Goal: Information Seeking & Learning: Learn about a topic

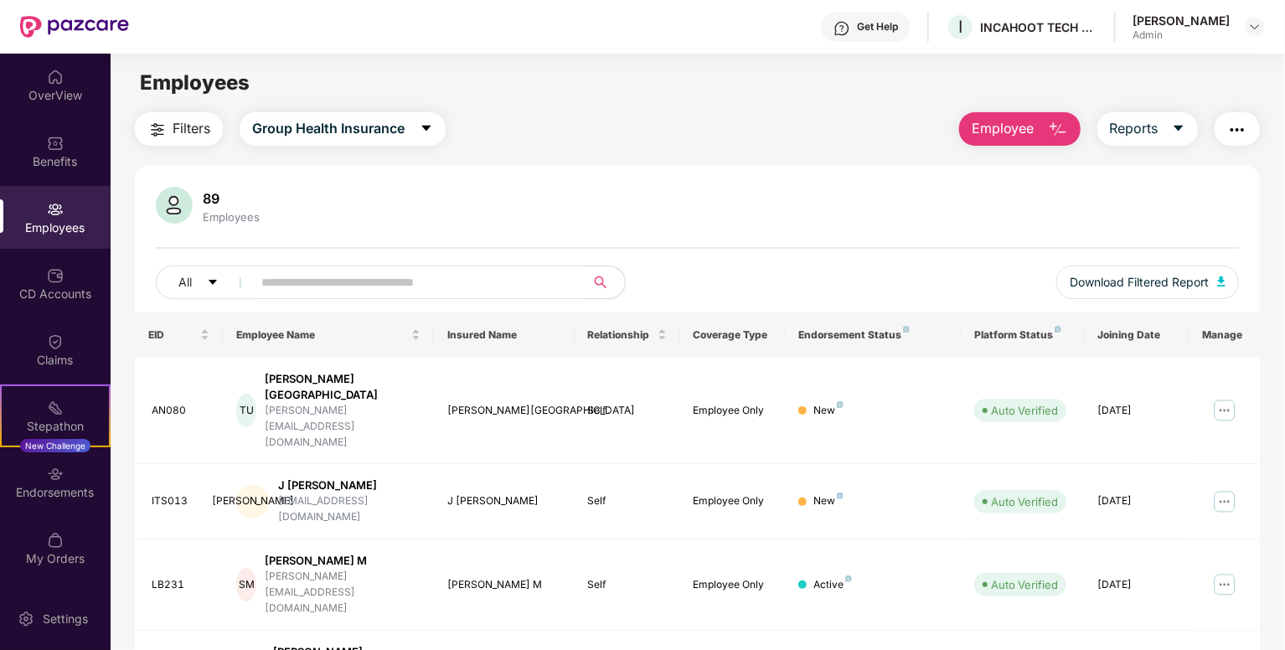
click at [445, 302] on div "All Download Filtered Report" at bounding box center [697, 288] width 1083 height 47
click at [412, 282] on input "text" at bounding box center [411, 282] width 301 height 25
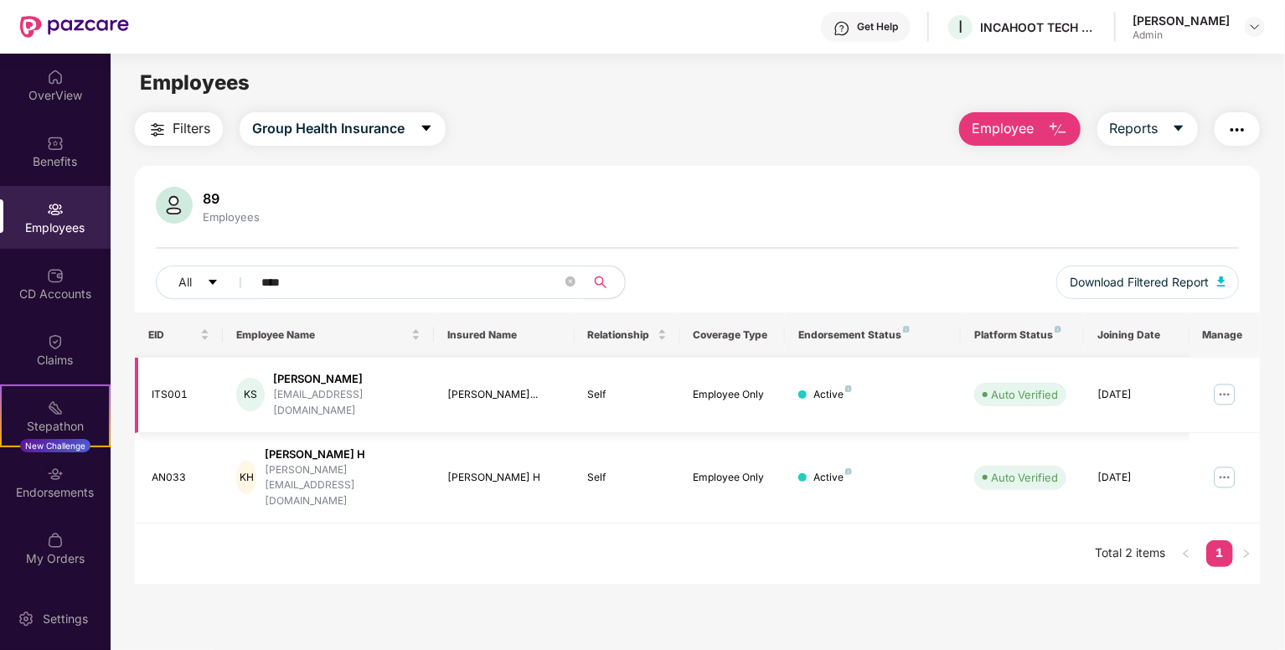
type input "****"
click at [1250, 385] on td at bounding box center [1224, 395] width 70 height 75
click at [1228, 389] on img at bounding box center [1224, 394] width 27 height 27
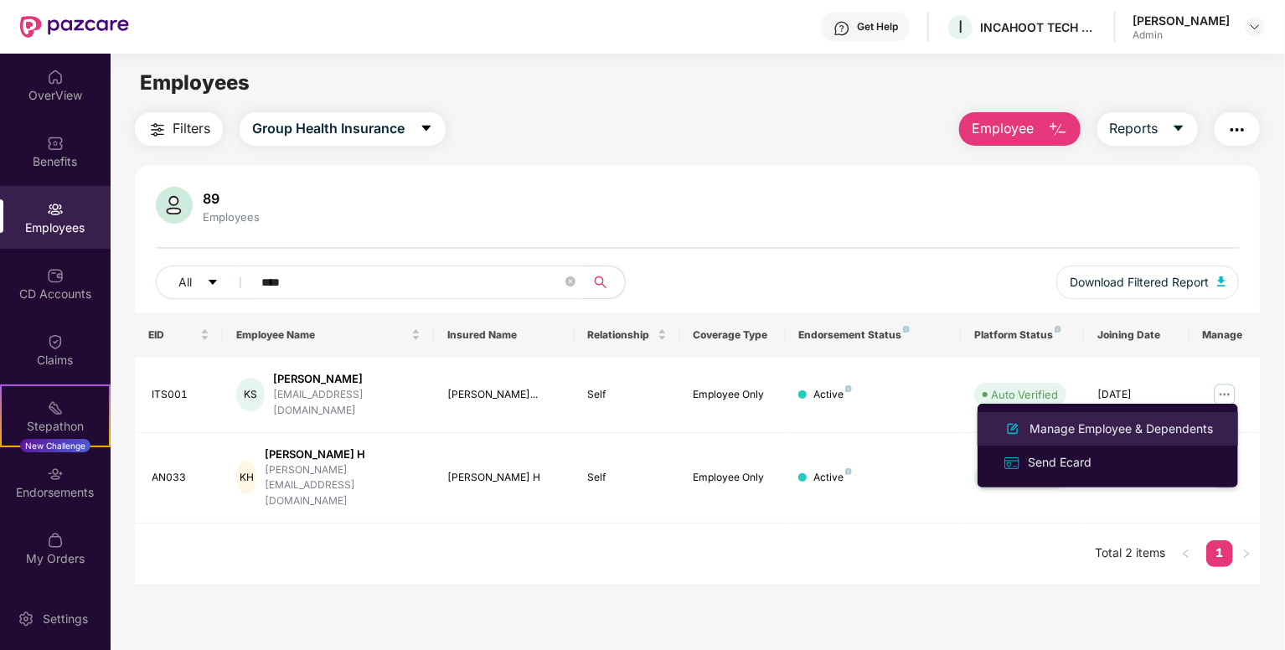
click at [1119, 424] on div "Manage Employee & Dependents" at bounding box center [1121, 429] width 190 height 18
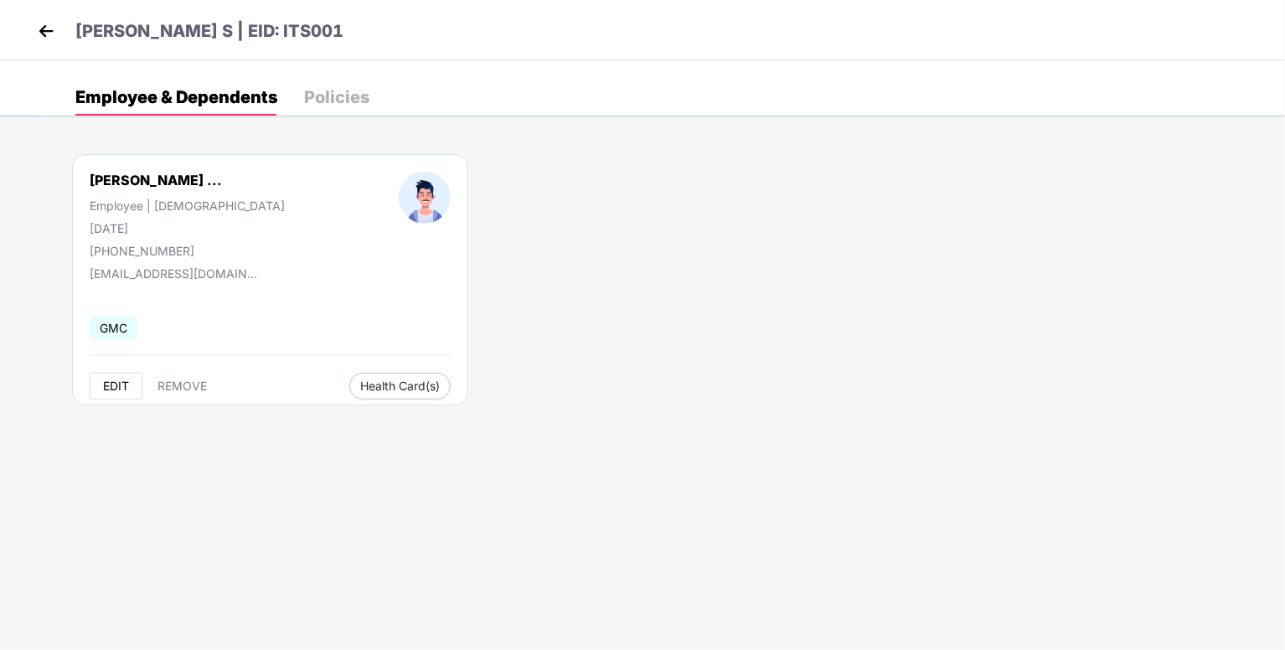
click at [111, 394] on button "EDIT" at bounding box center [116, 386] width 53 height 27
select select "****"
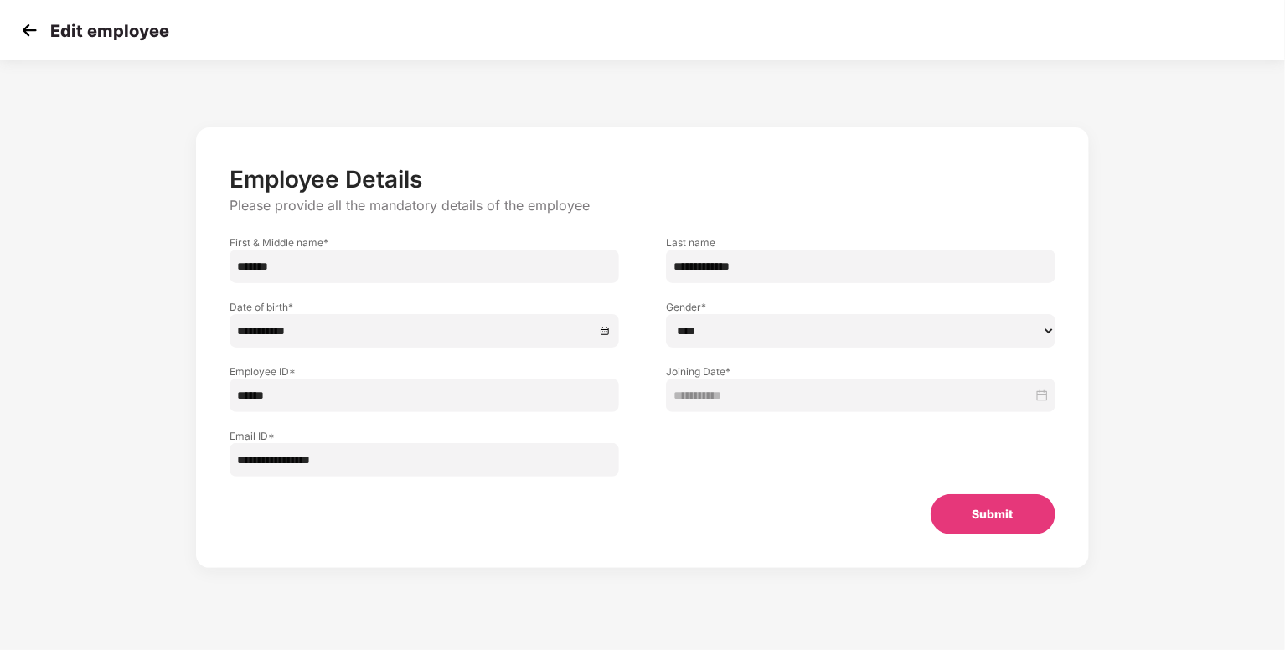
click at [362, 459] on input "**********" at bounding box center [423, 460] width 389 height 34
type input "*"
click at [955, 517] on button "Submit" at bounding box center [992, 514] width 125 height 40
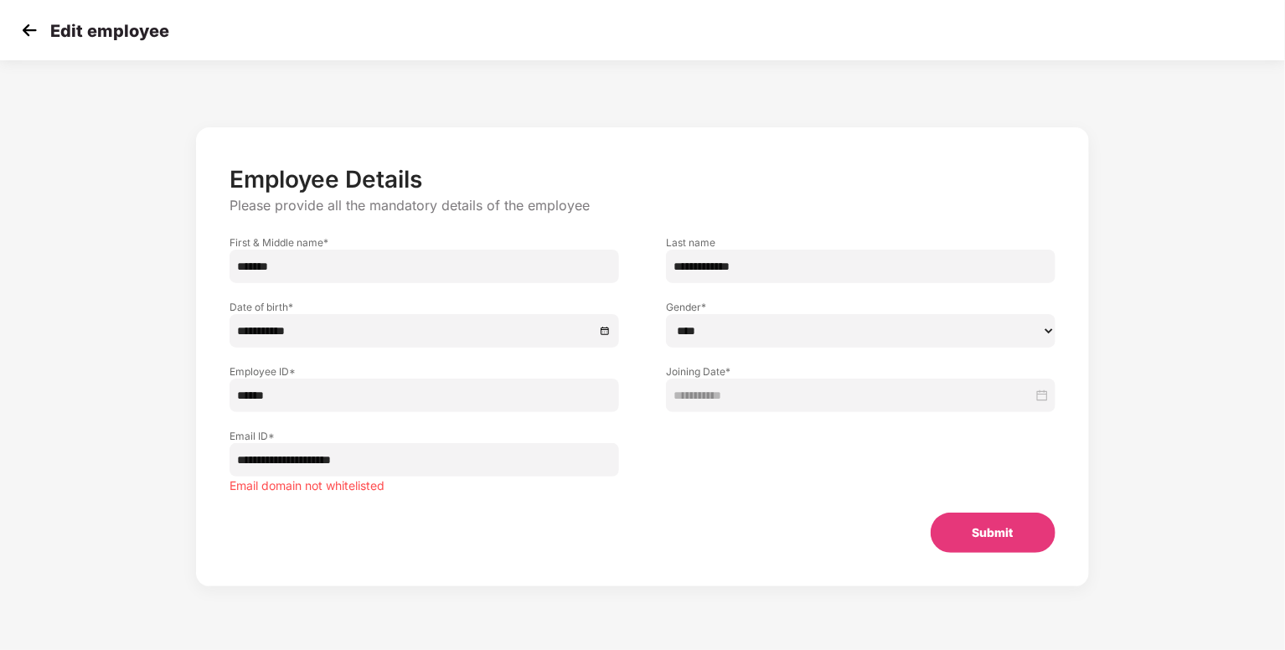
click at [454, 468] on input "**********" at bounding box center [423, 460] width 389 height 34
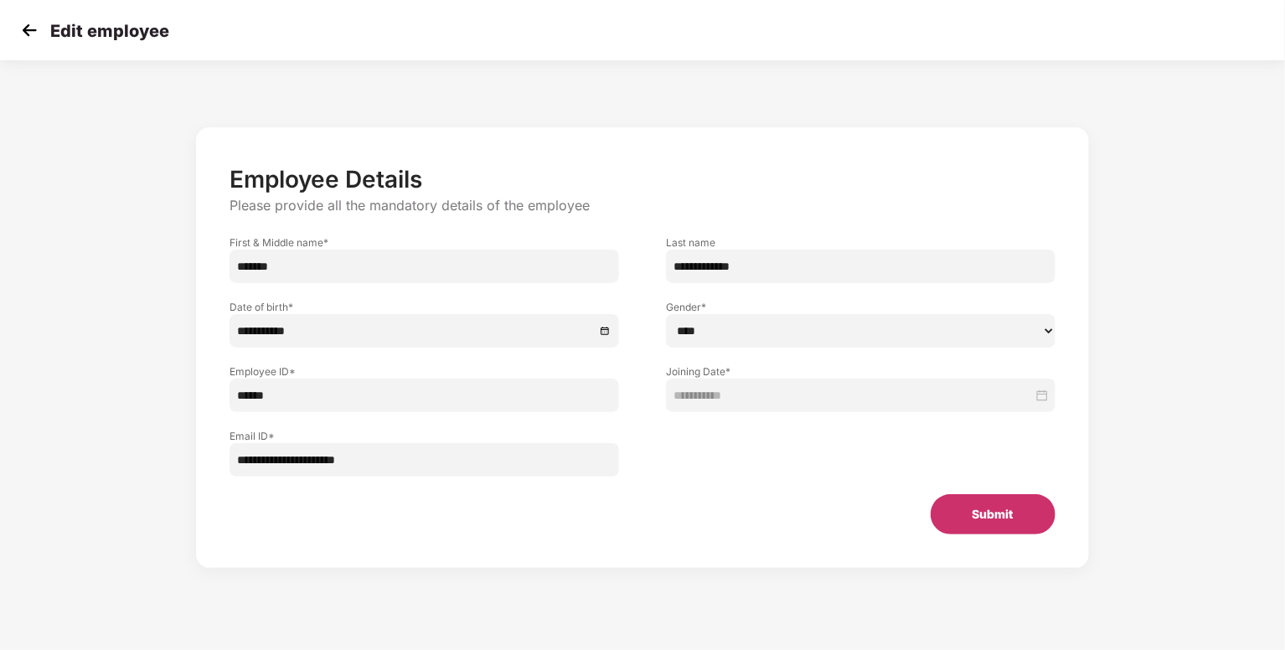
type input "**********"
click at [992, 507] on button "Submit" at bounding box center [992, 514] width 125 height 40
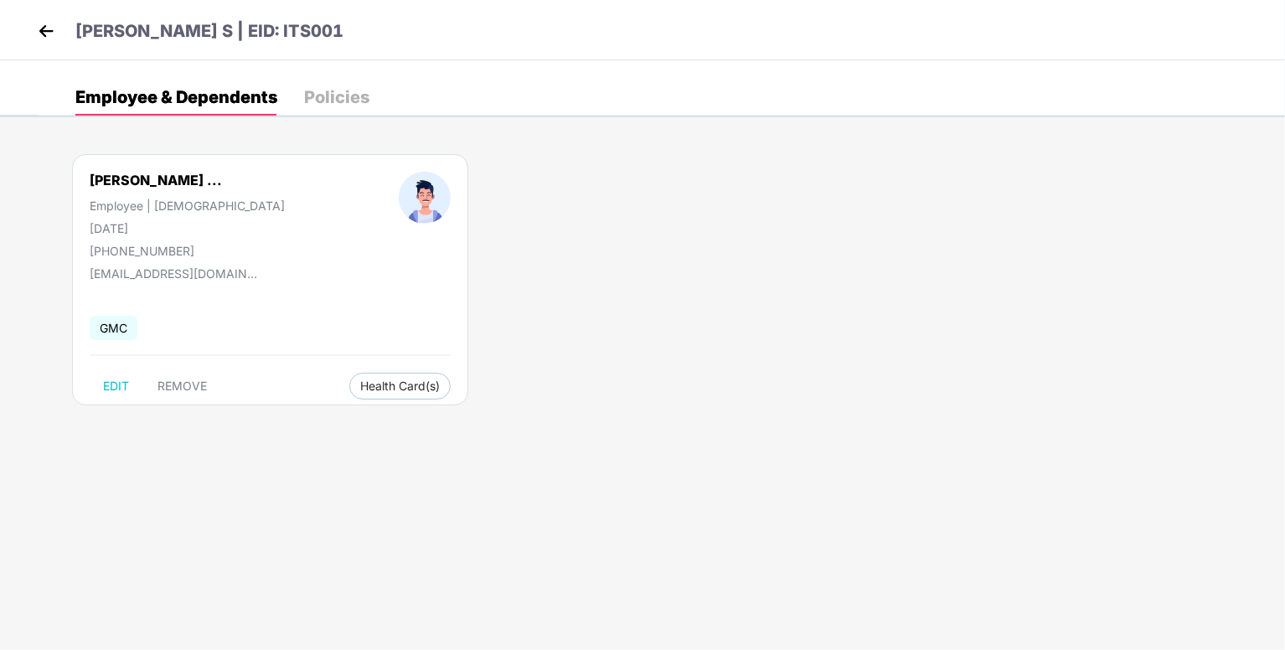
click at [59, 34] on header "[PERSON_NAME] S | EID: ITS001" at bounding box center [189, 33] width 310 height 30
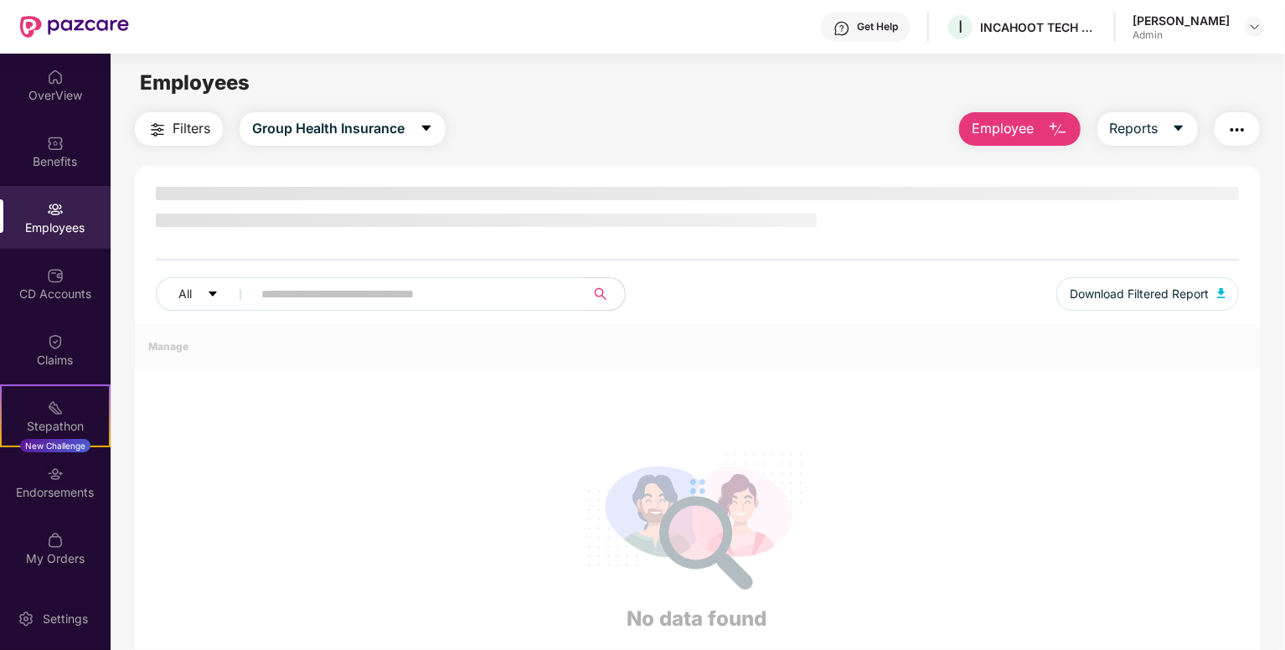
click at [51, 34] on img at bounding box center [74, 27] width 109 height 22
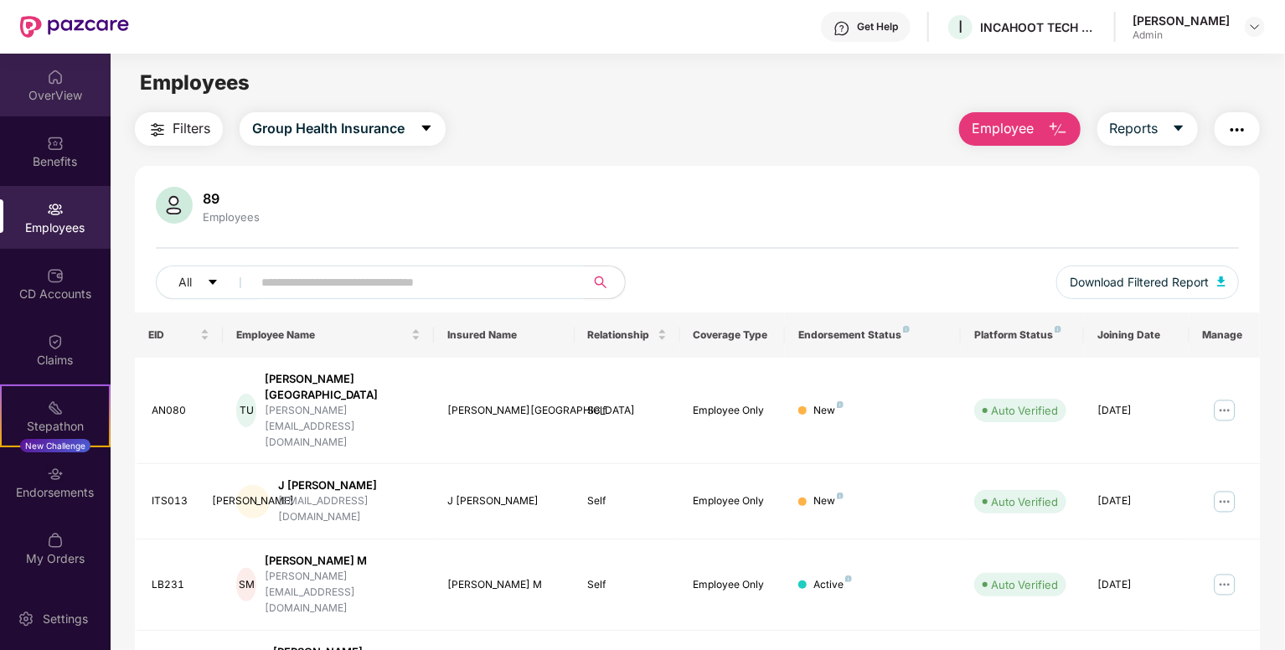
click at [101, 88] on div "OverView" at bounding box center [55, 95] width 111 height 17
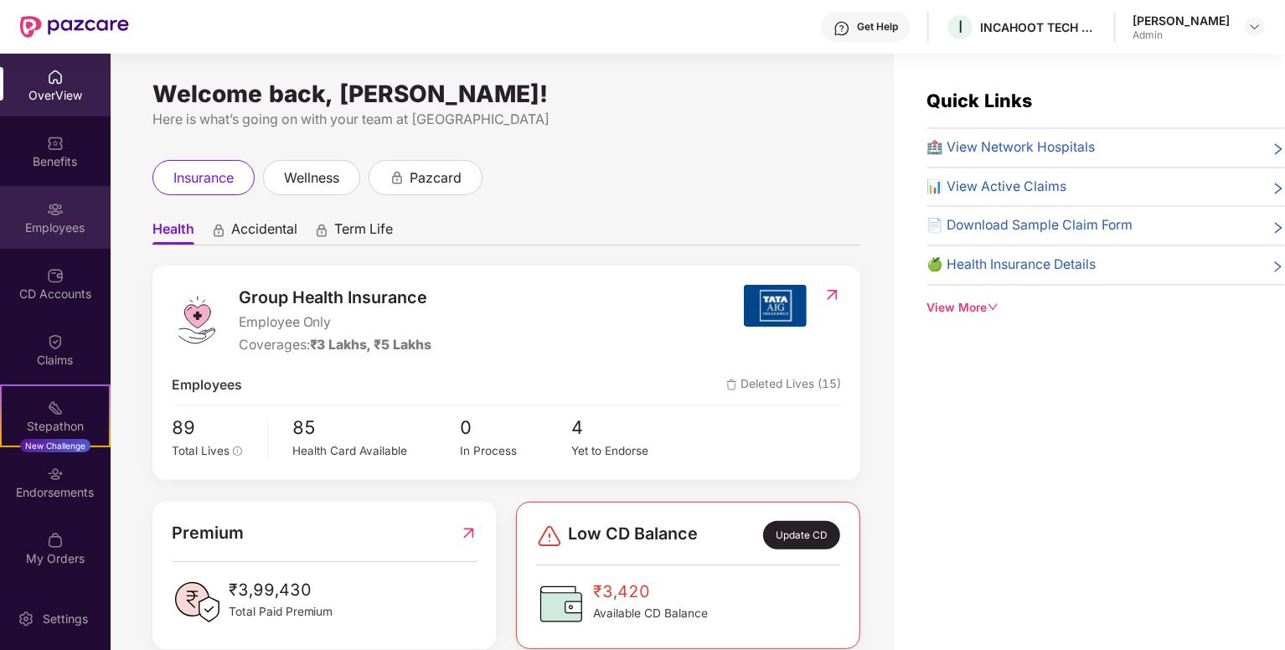
click at [70, 218] on div "Employees" at bounding box center [55, 217] width 111 height 63
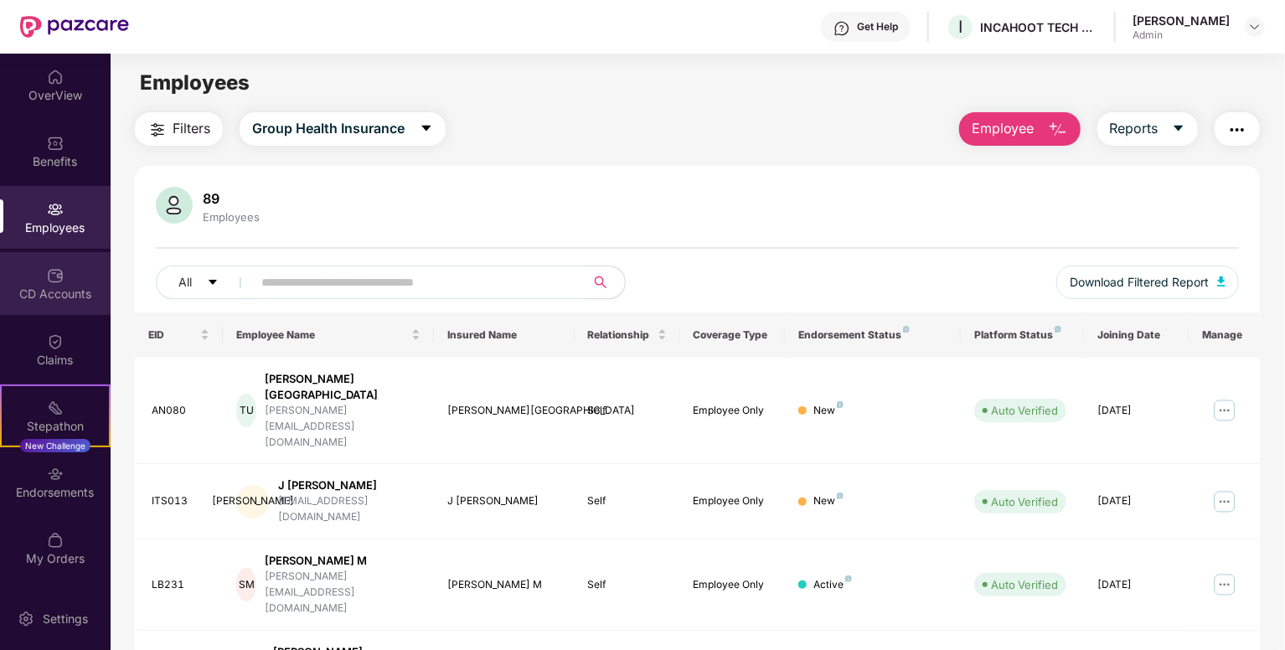
click at [70, 287] on div "CD Accounts" at bounding box center [55, 294] width 111 height 17
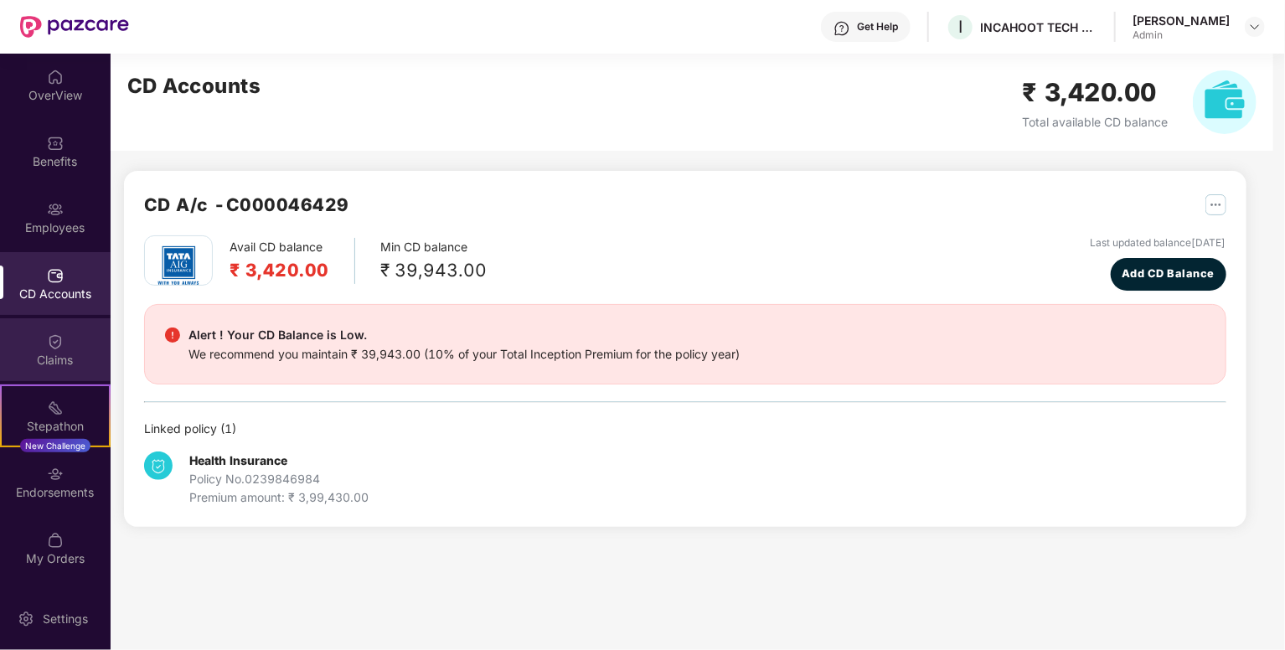
click at [70, 344] on div "Claims" at bounding box center [55, 349] width 111 height 63
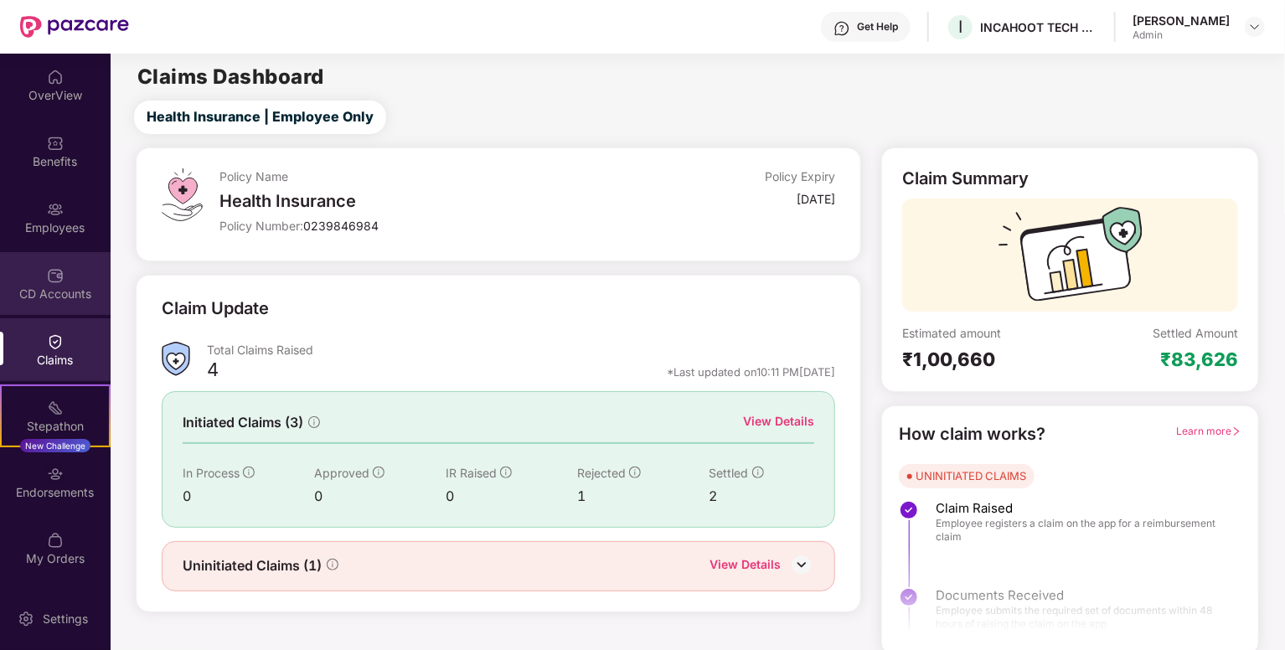
click at [74, 276] on div "CD Accounts" at bounding box center [55, 283] width 111 height 63
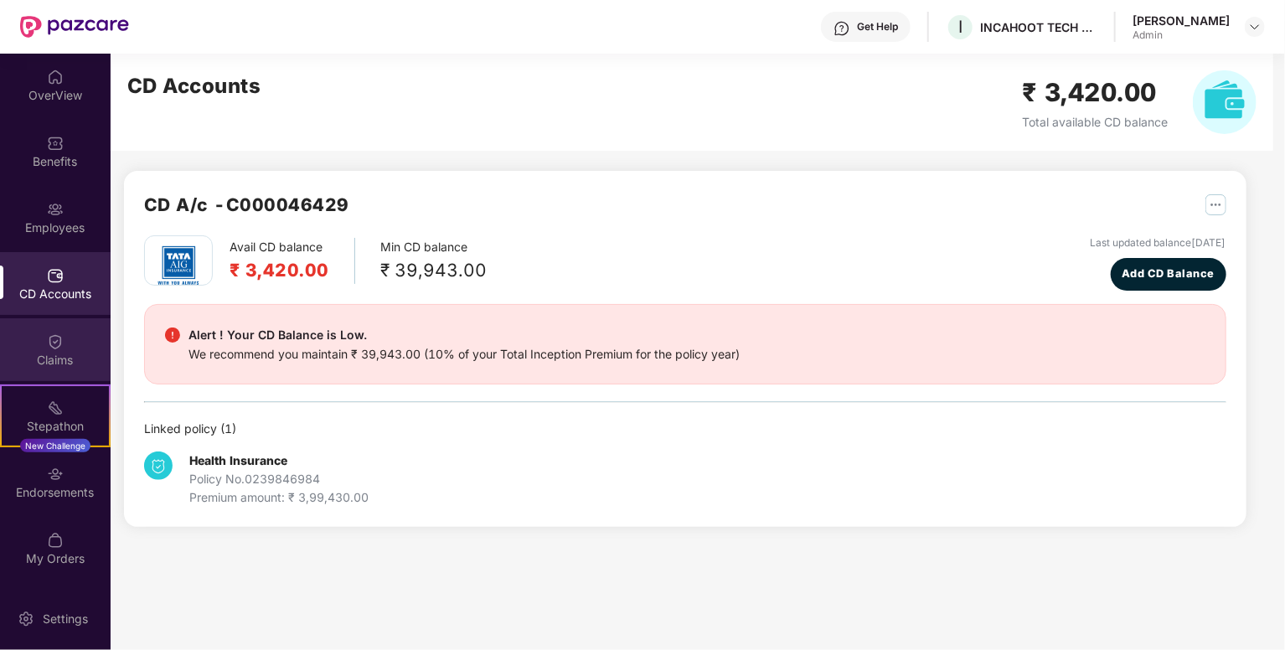
click at [79, 364] on div "Claims" at bounding box center [55, 360] width 111 height 17
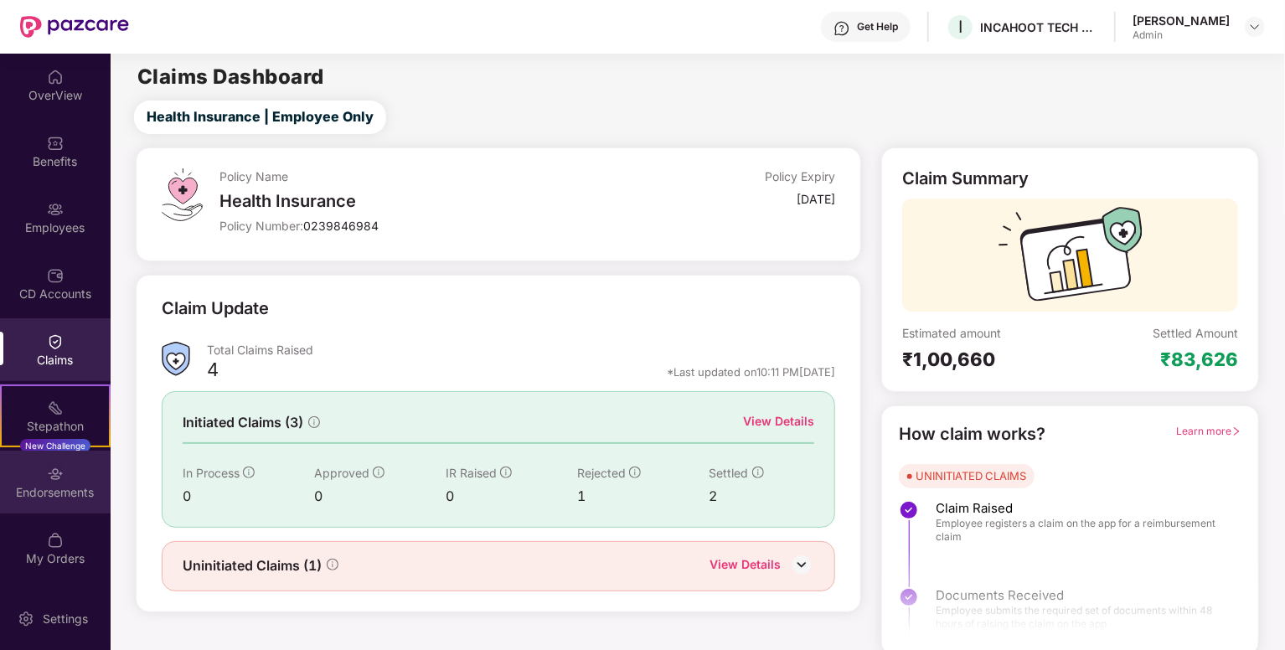
click at [69, 484] on div "Endorsements" at bounding box center [55, 492] width 111 height 17
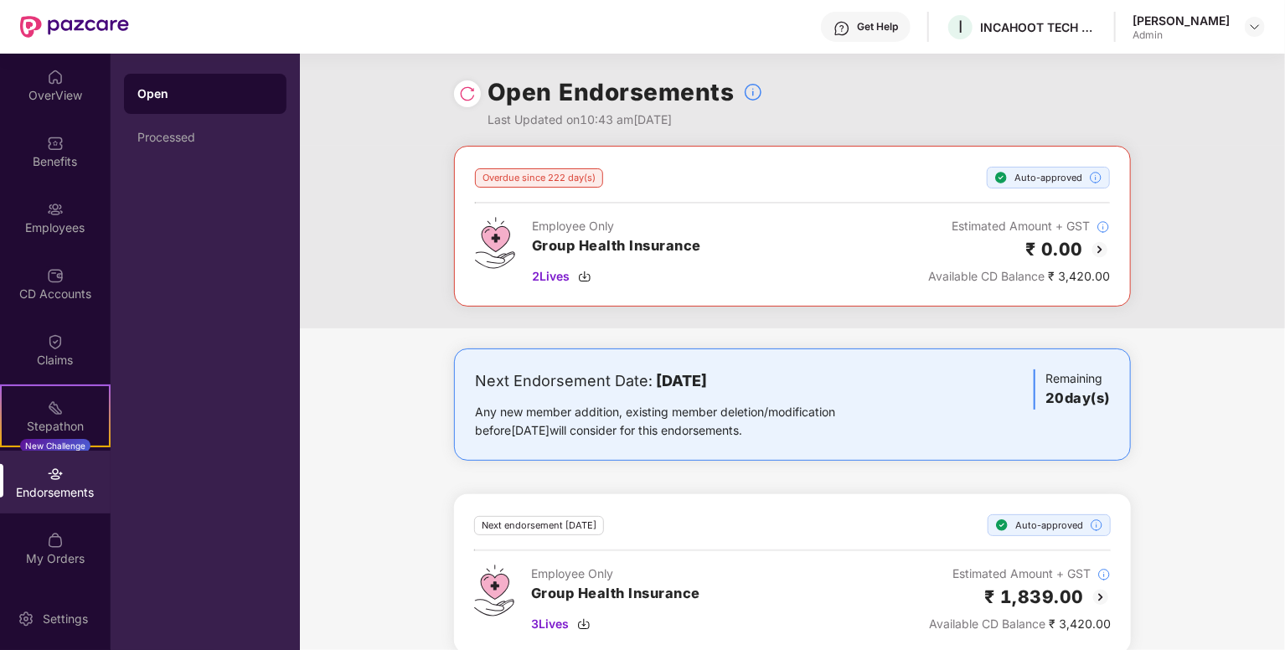
scroll to position [21, 0]
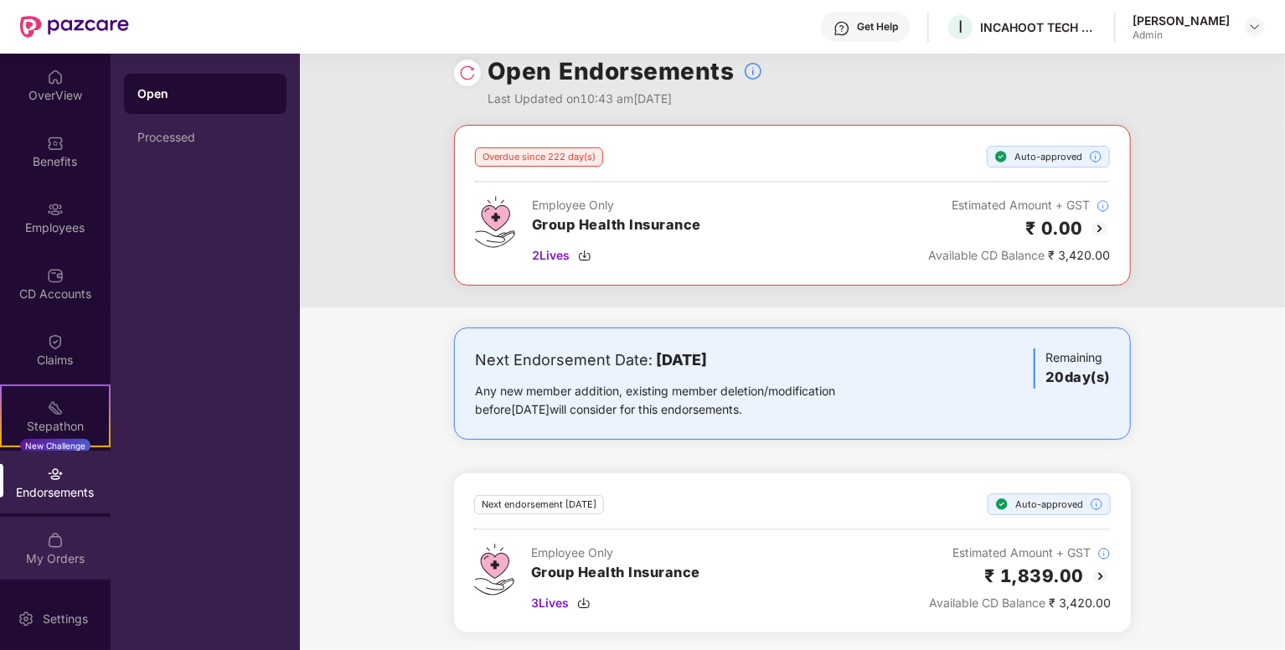
click at [61, 554] on div "My Orders" at bounding box center [55, 558] width 111 height 17
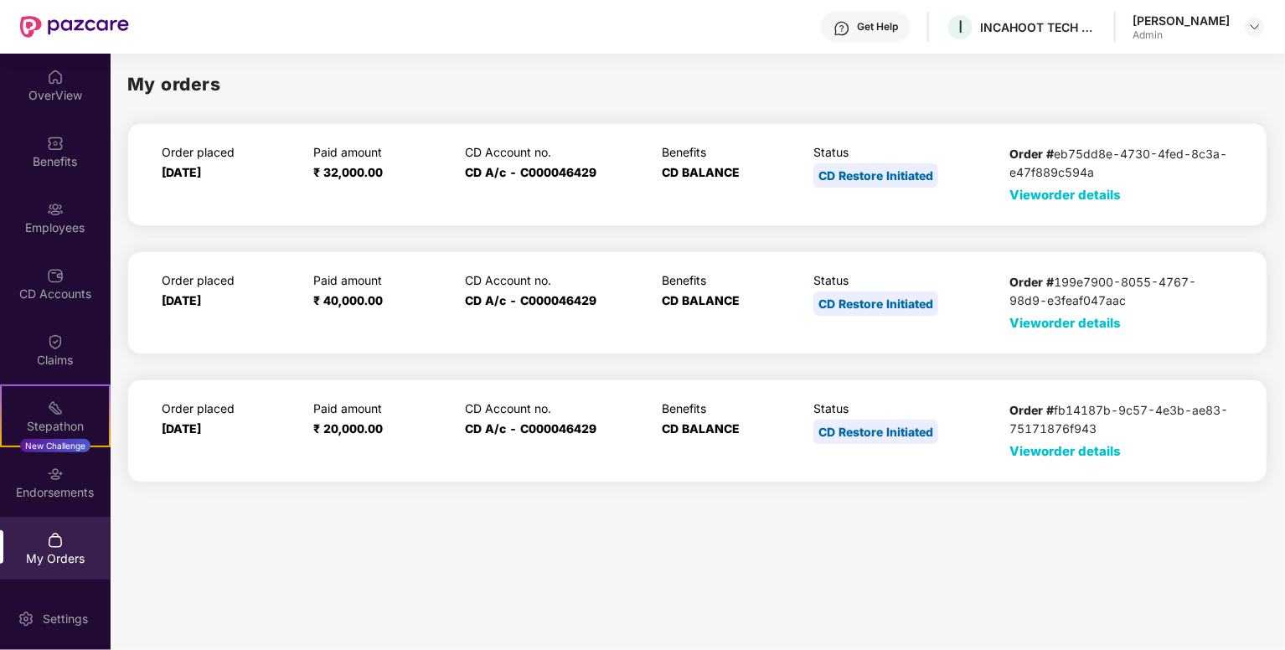
click at [1111, 444] on span "View order details" at bounding box center [1065, 451] width 111 height 16
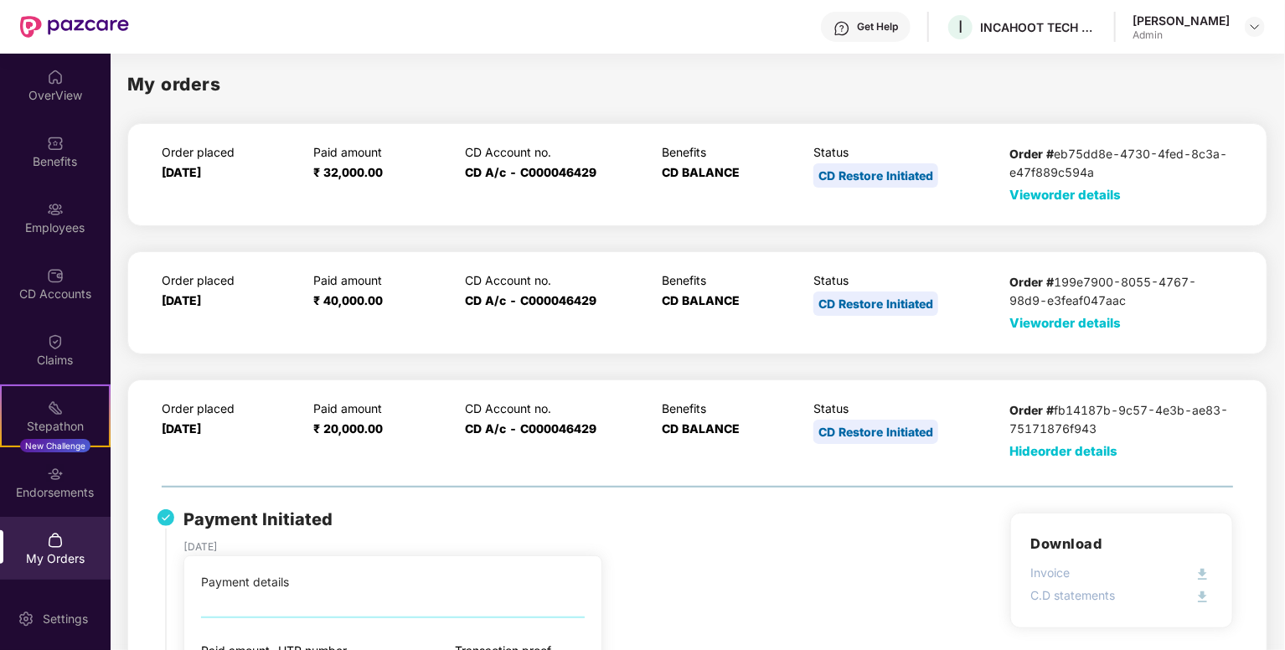
click at [1055, 197] on span "View order details" at bounding box center [1065, 195] width 111 height 16
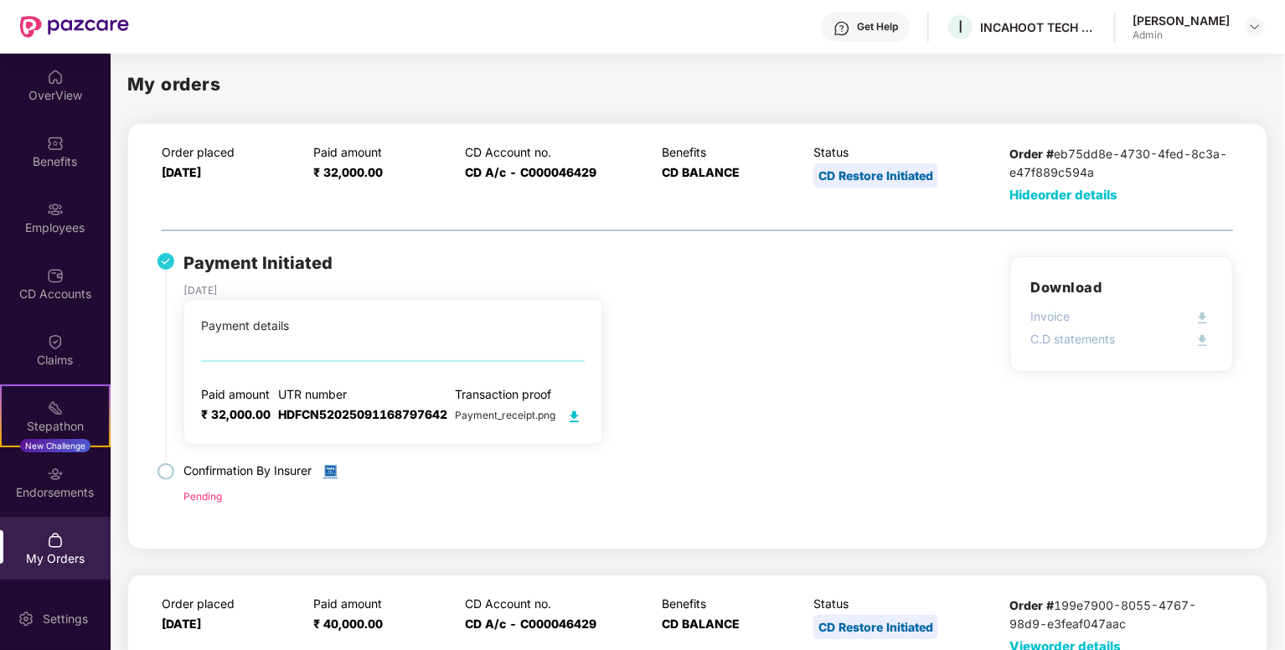
scroll to position [53, 0]
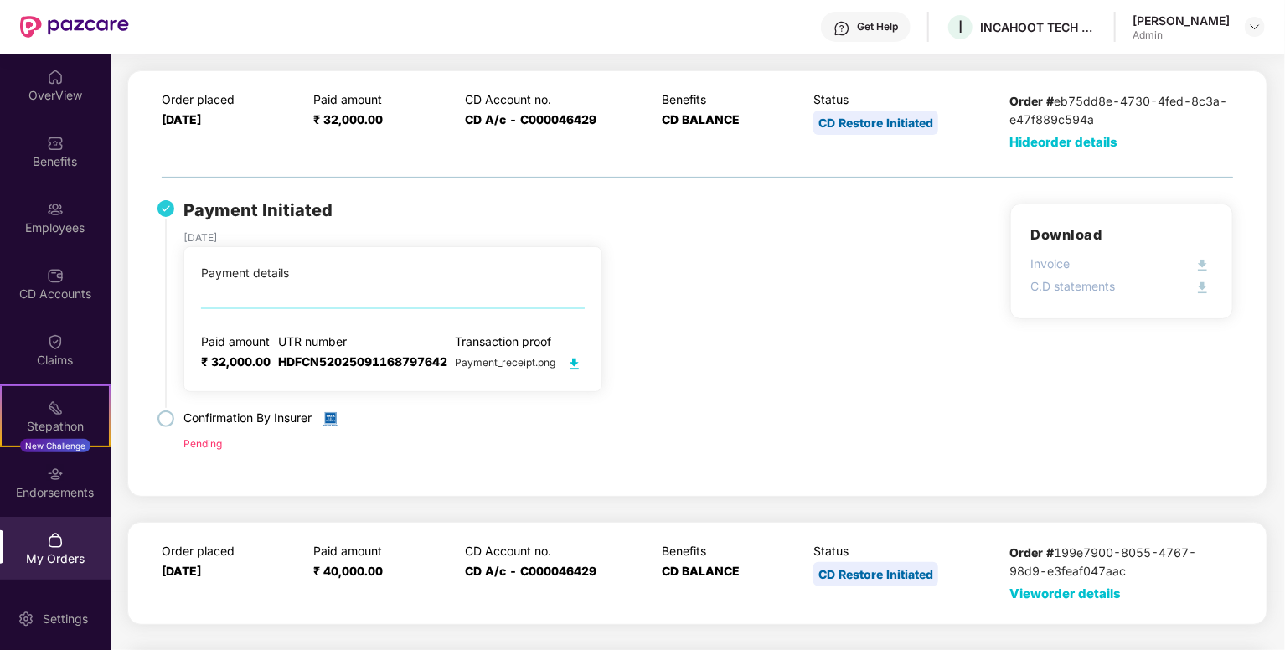
click at [570, 366] on img at bounding box center [574, 363] width 21 height 21
click at [93, 88] on div "OverView" at bounding box center [55, 95] width 111 height 17
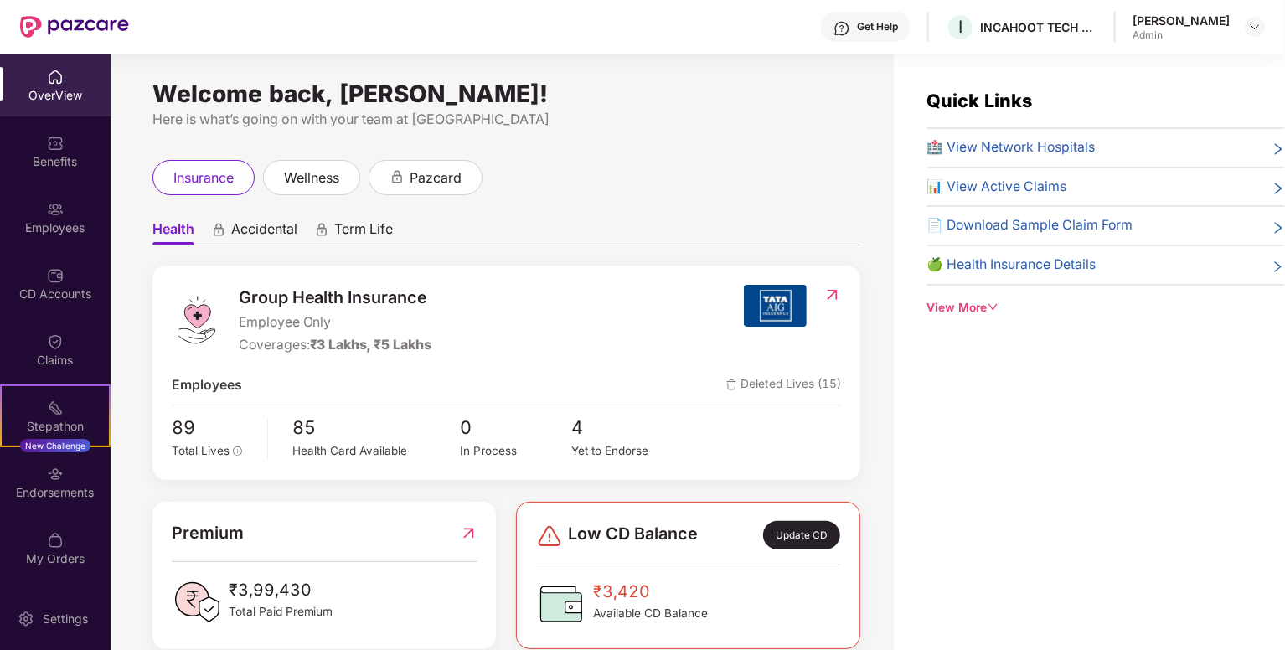
click at [1042, 142] on span "🏥 View Network Hospitals" at bounding box center [1011, 147] width 168 height 21
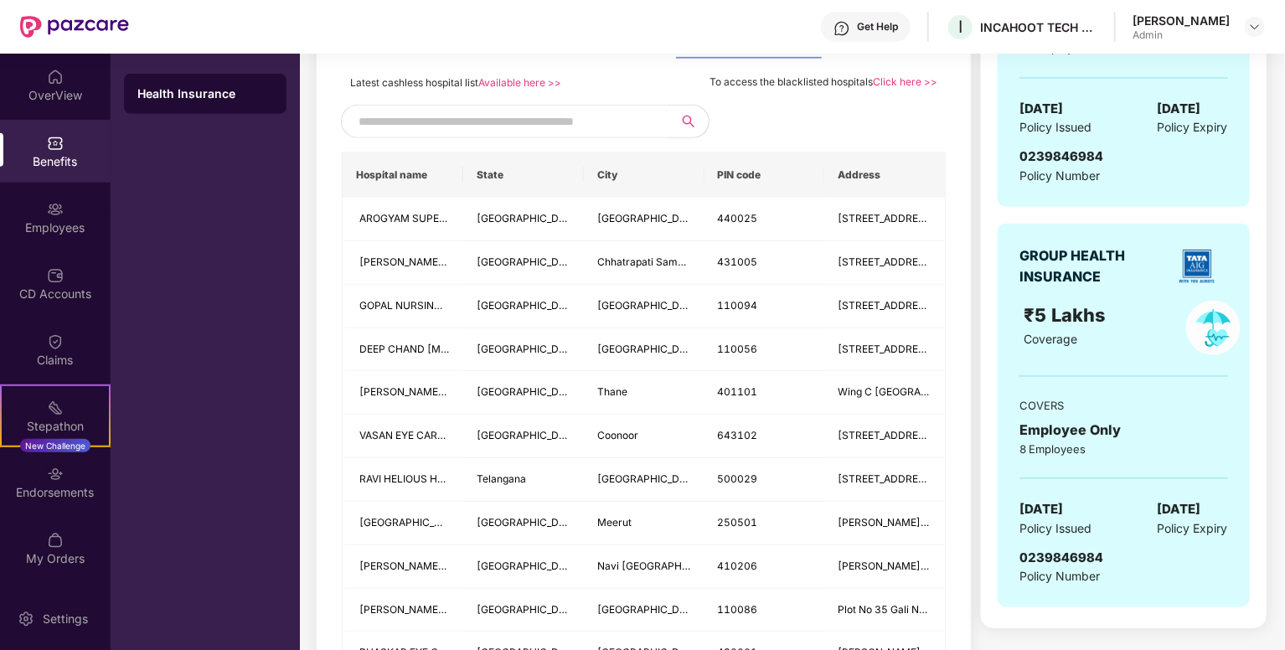
scroll to position [411, 0]
click at [399, 179] on span "Hospital name" at bounding box center [403, 174] width 94 height 13
click at [475, 135] on span at bounding box center [504, 121] width 327 height 34
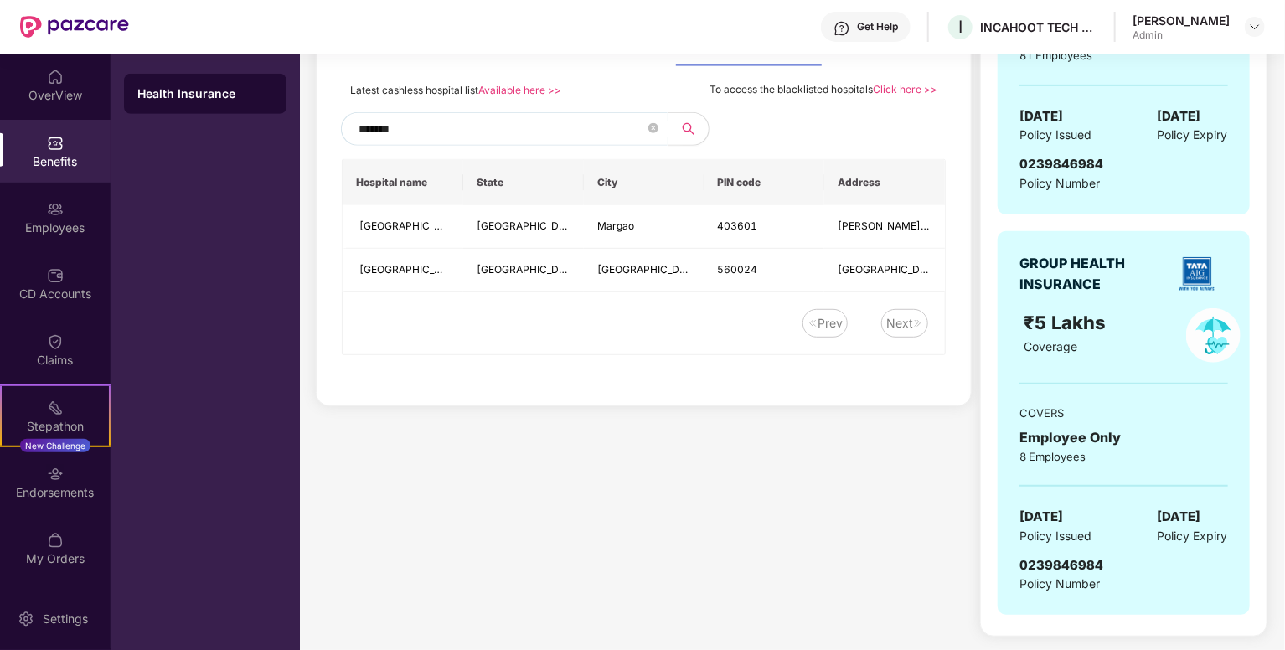
scroll to position [401, 0]
type input "*******"
click at [430, 276] on span "[GEOGRAPHIC_DATA]" at bounding box center [404, 272] width 90 height 16
click at [538, 255] on td "[GEOGRAPHIC_DATA]" at bounding box center [523, 272] width 121 height 44
drag, startPoint x: 650, startPoint y: 244, endPoint x: 640, endPoint y: 271, distance: 29.4
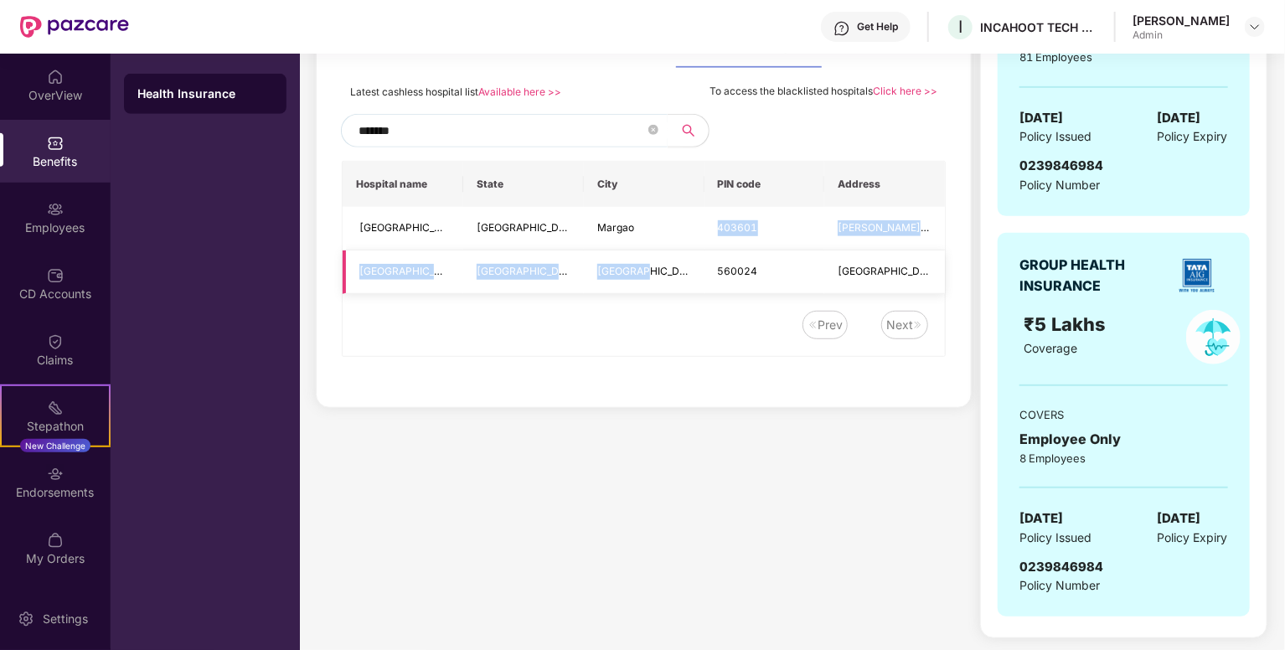
click at [640, 271] on tbody "[GEOGRAPHIC_DATA] [GEOGRAPHIC_DATA][PERSON_NAME] [STREET_ADDRESS][GEOGRAPHIC_DA…" at bounding box center [644, 250] width 602 height 87
click at [640, 271] on span "[GEOGRAPHIC_DATA]" at bounding box center [649, 271] width 105 height 13
click at [681, 269] on td "[GEOGRAPHIC_DATA]" at bounding box center [644, 272] width 121 height 44
click at [353, 262] on td "[GEOGRAPHIC_DATA]" at bounding box center [403, 272] width 121 height 44
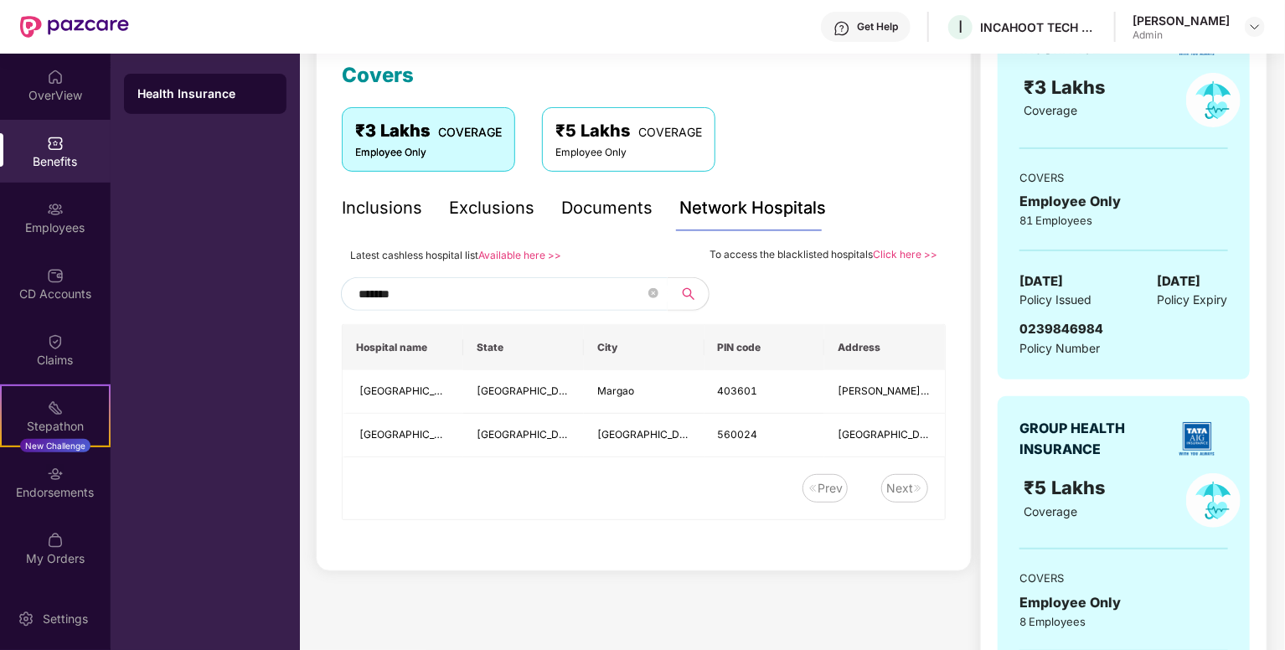
scroll to position [238, 0]
click at [506, 254] on link "Available here >>" at bounding box center [519, 255] width 83 height 13
click at [345, 215] on div "Inclusions" at bounding box center [382, 208] width 80 height 26
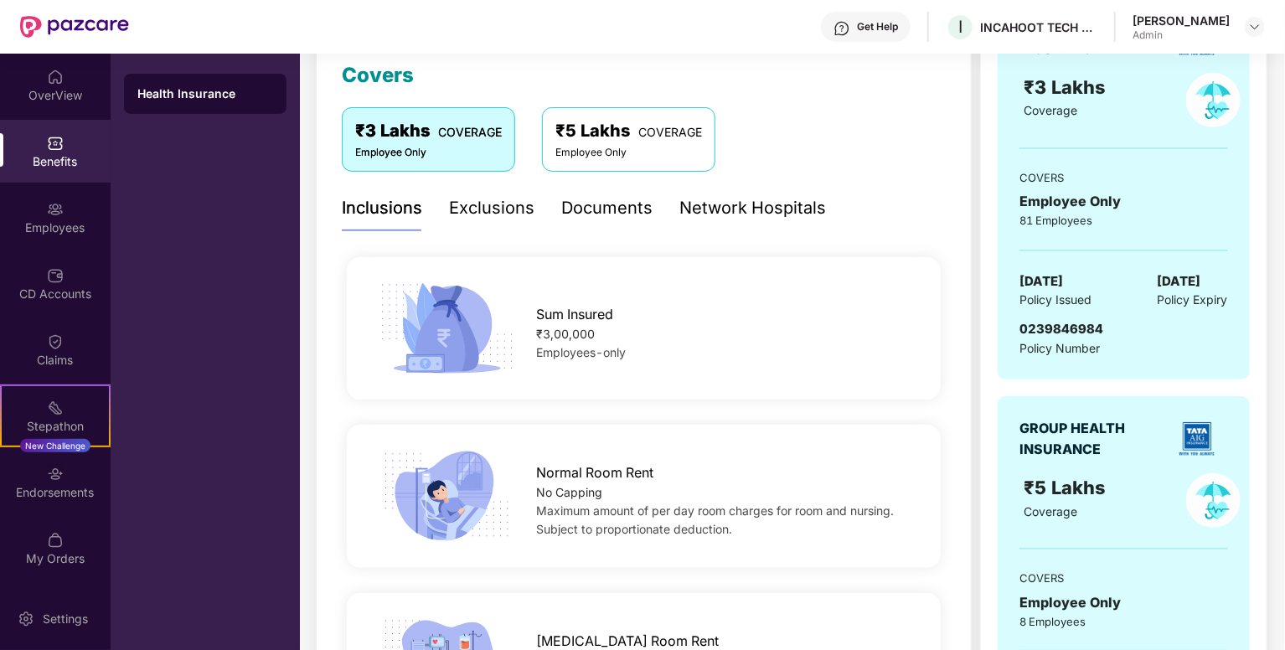
click at [580, 203] on div "Documents" at bounding box center [606, 208] width 91 height 26
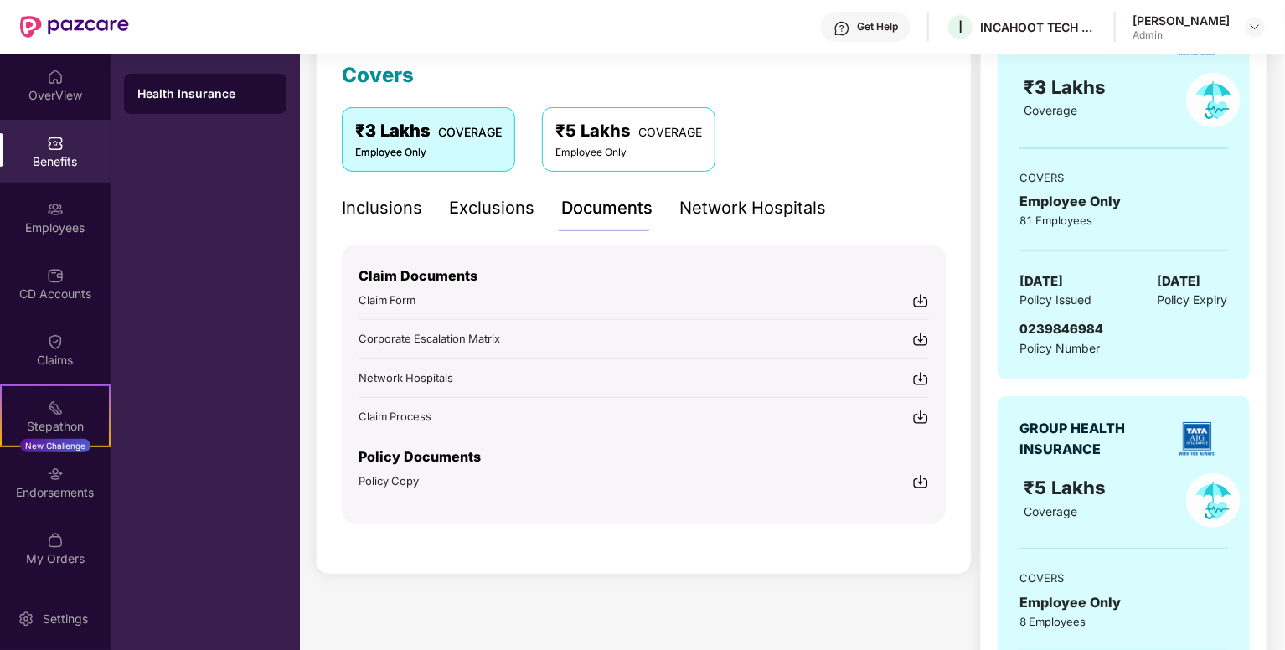
click at [395, 182] on div "₹3 Lakhs COVERAGE Employee Only ₹5 Lakhs COVERAGE Employee Only" at bounding box center [644, 145] width 604 height 77
click at [385, 219] on div "Inclusions" at bounding box center [382, 208] width 80 height 26
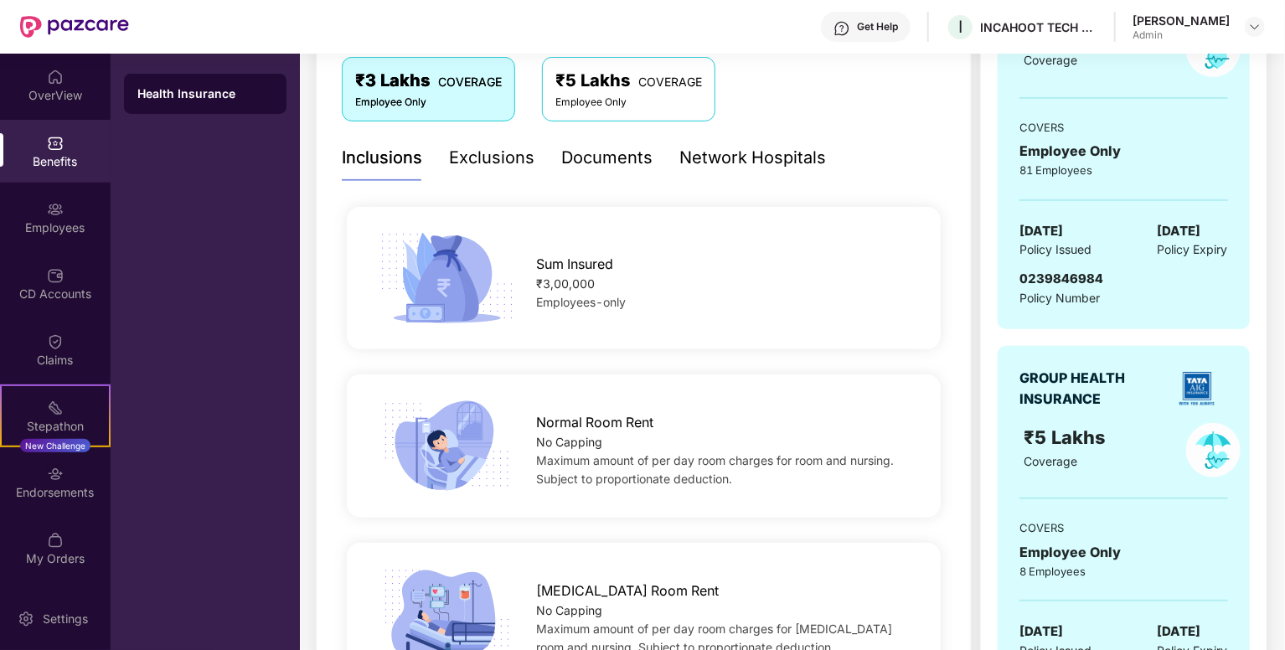
scroll to position [285, 0]
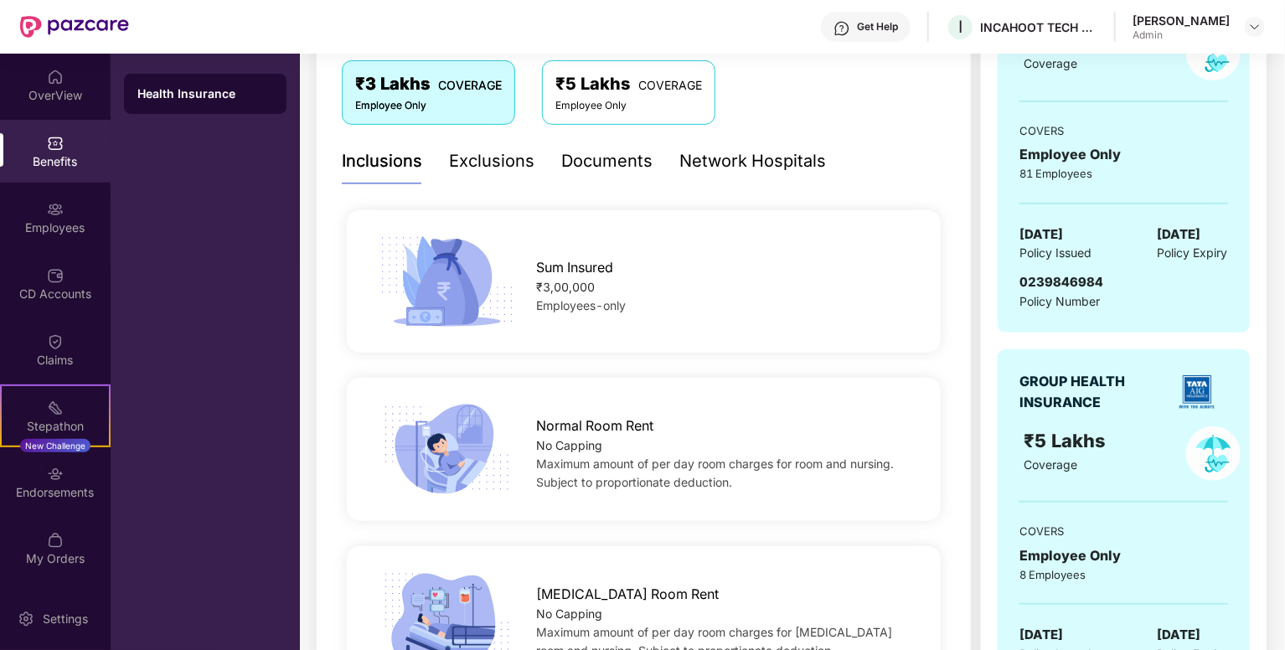
click at [480, 158] on div "Exclusions" at bounding box center [491, 161] width 85 height 26
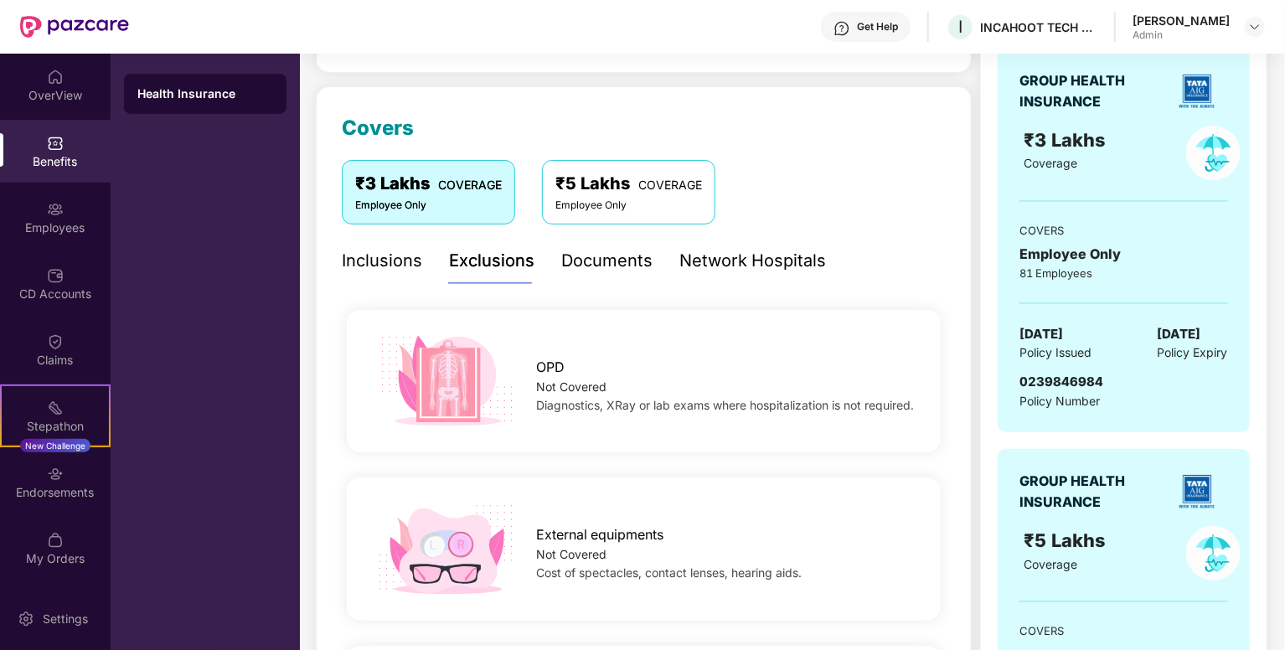
scroll to position [0, 0]
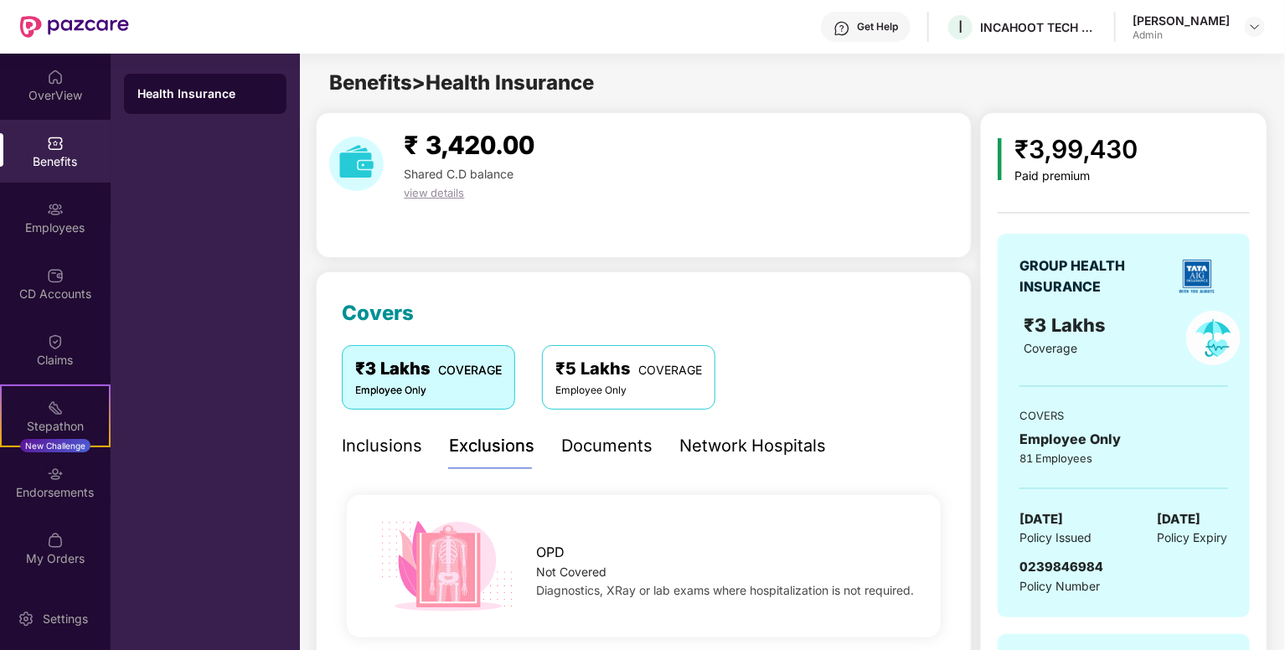
click at [386, 436] on div "Inclusions" at bounding box center [382, 446] width 80 height 26
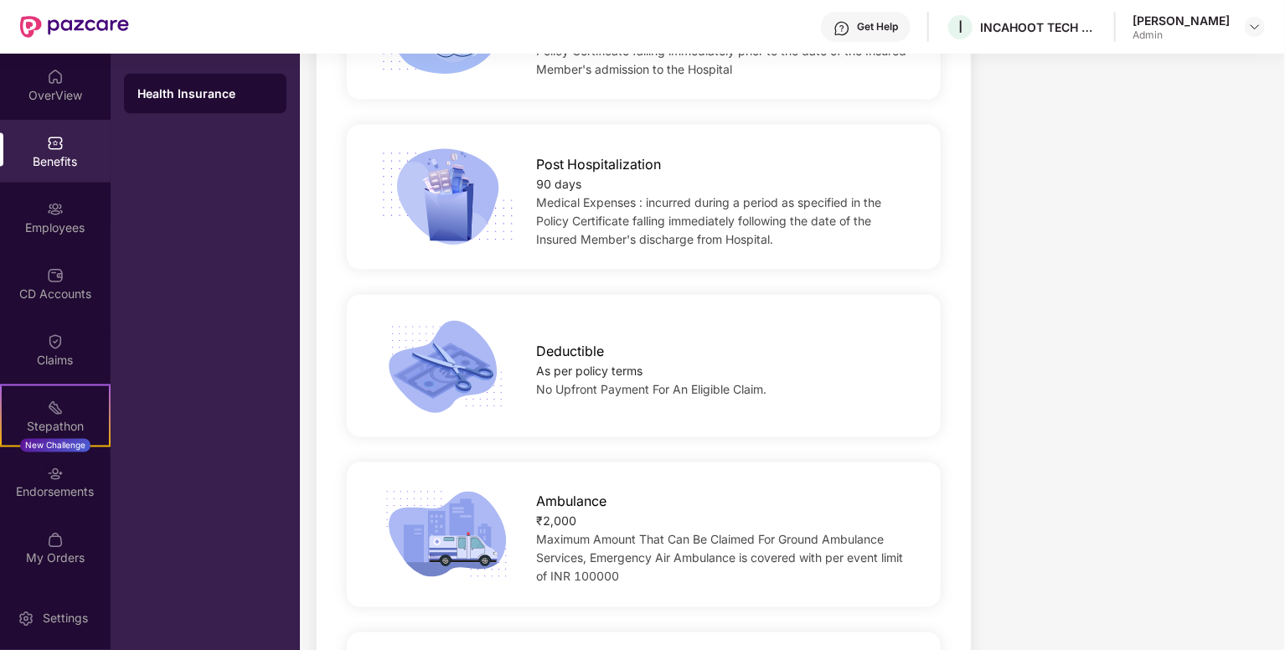
scroll to position [1226, 0]
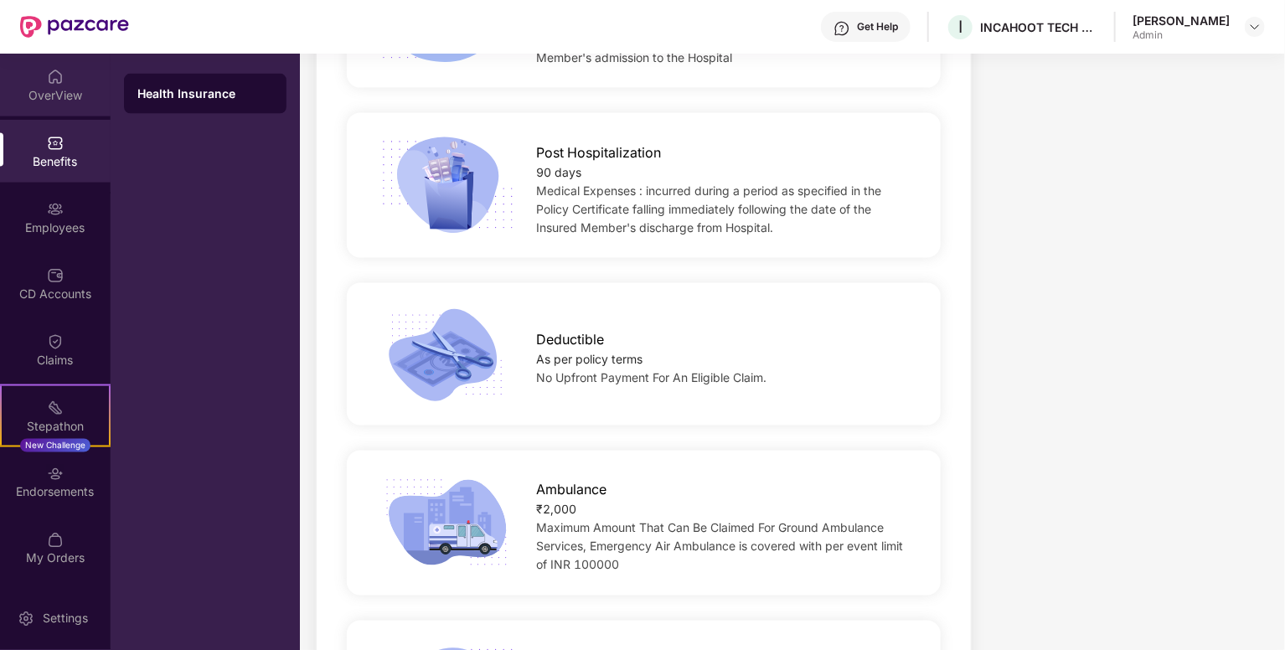
click at [49, 81] on img at bounding box center [55, 77] width 17 height 17
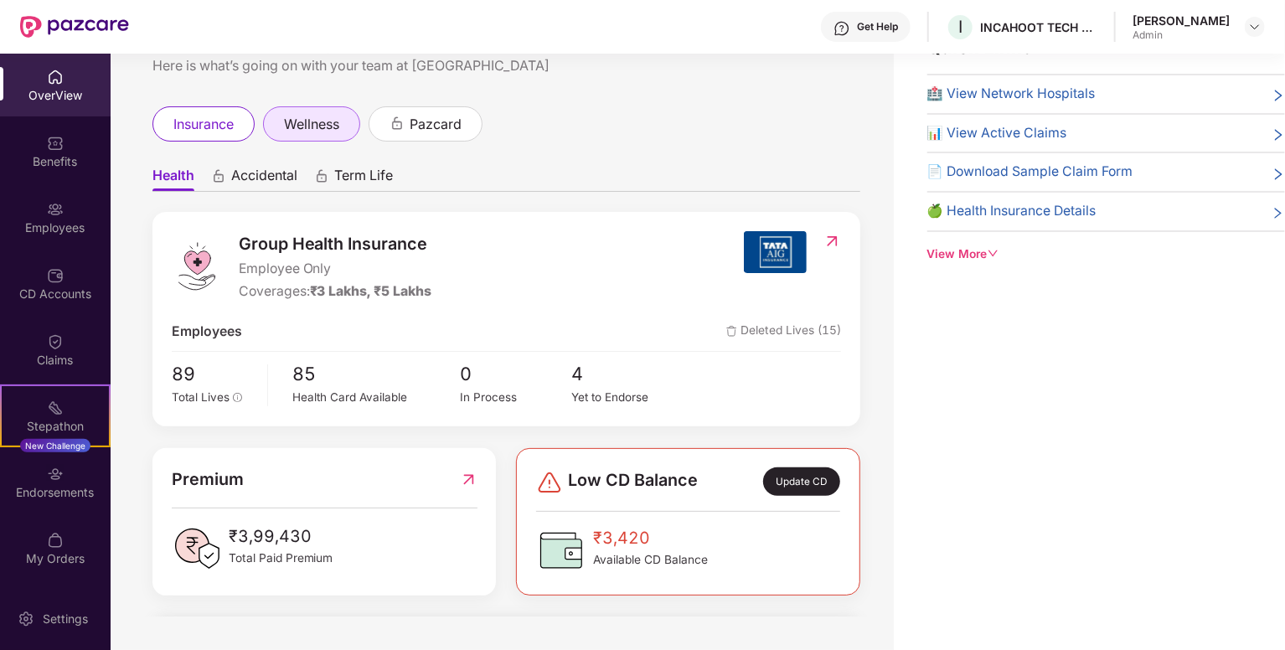
click at [322, 132] on span "wellness" at bounding box center [311, 124] width 55 height 21
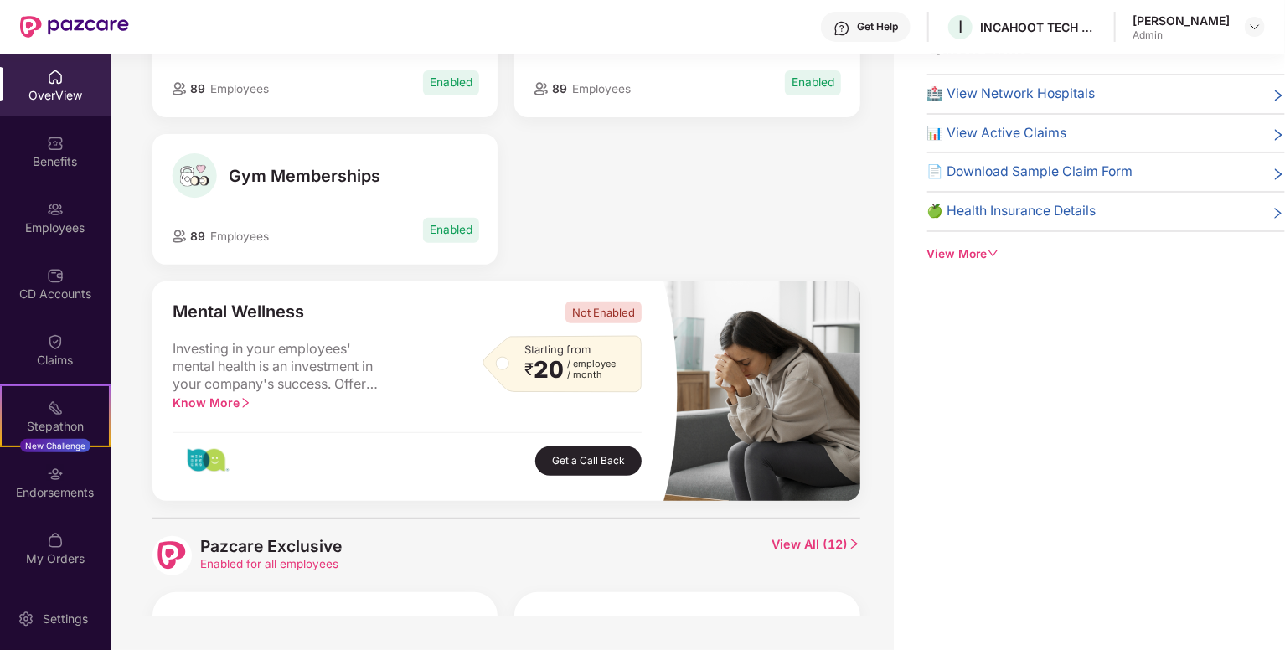
scroll to position [204, 0]
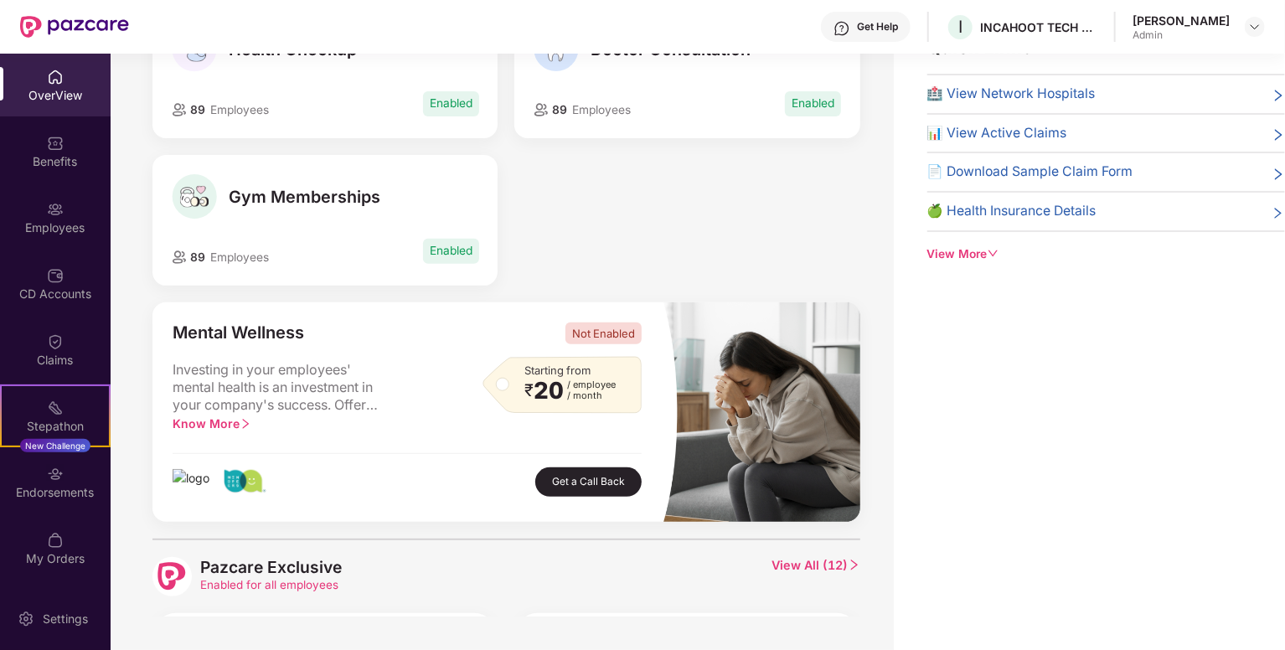
click at [1271, 170] on icon "right" at bounding box center [1277, 174] width 13 height 13
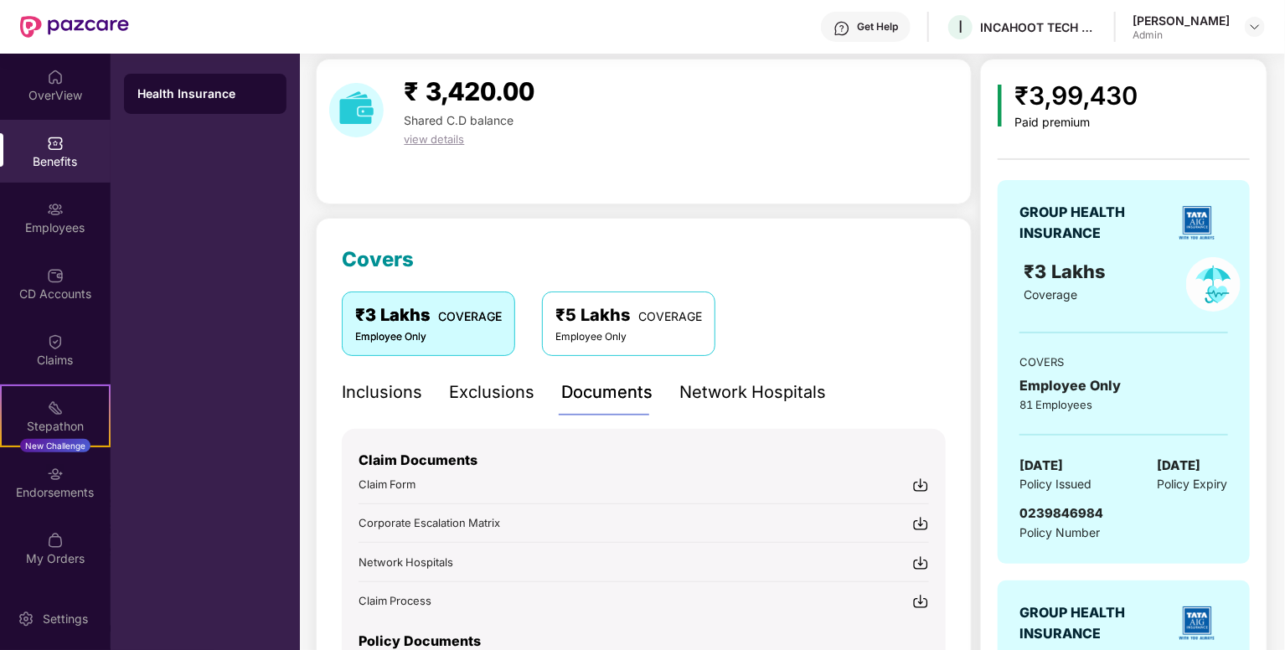
scroll to position [401, 0]
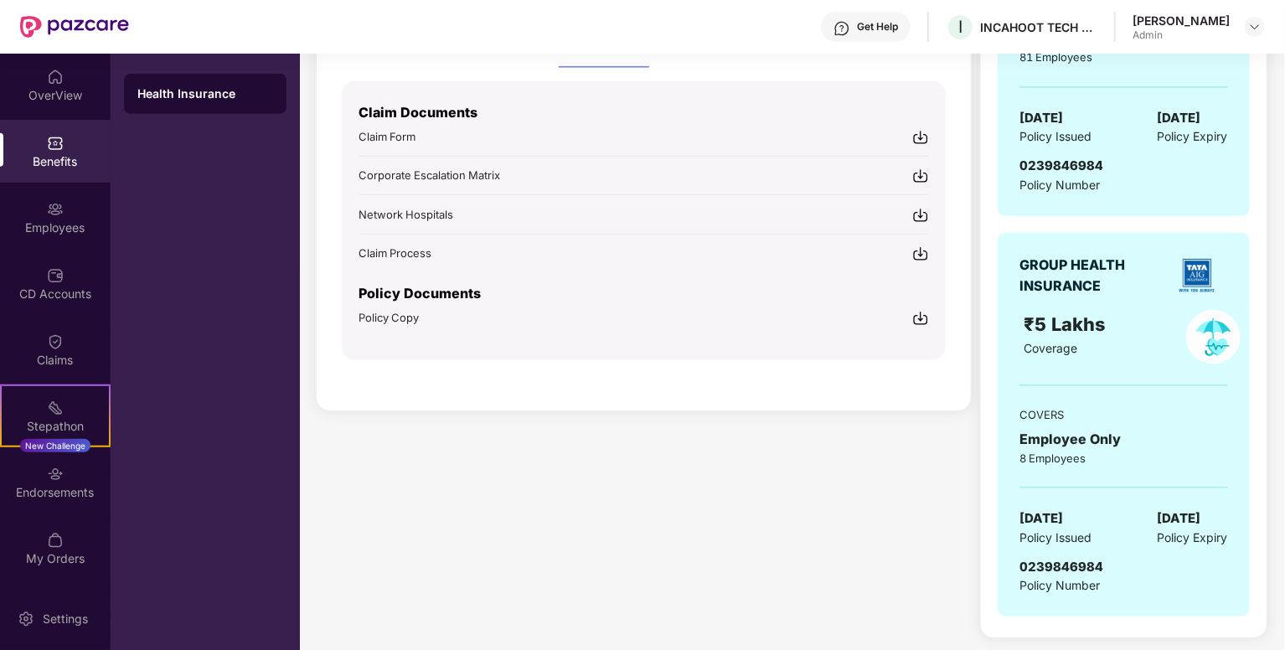
click at [874, 262] on div "Policy Documents Policy Copy" at bounding box center [643, 294] width 570 height 64
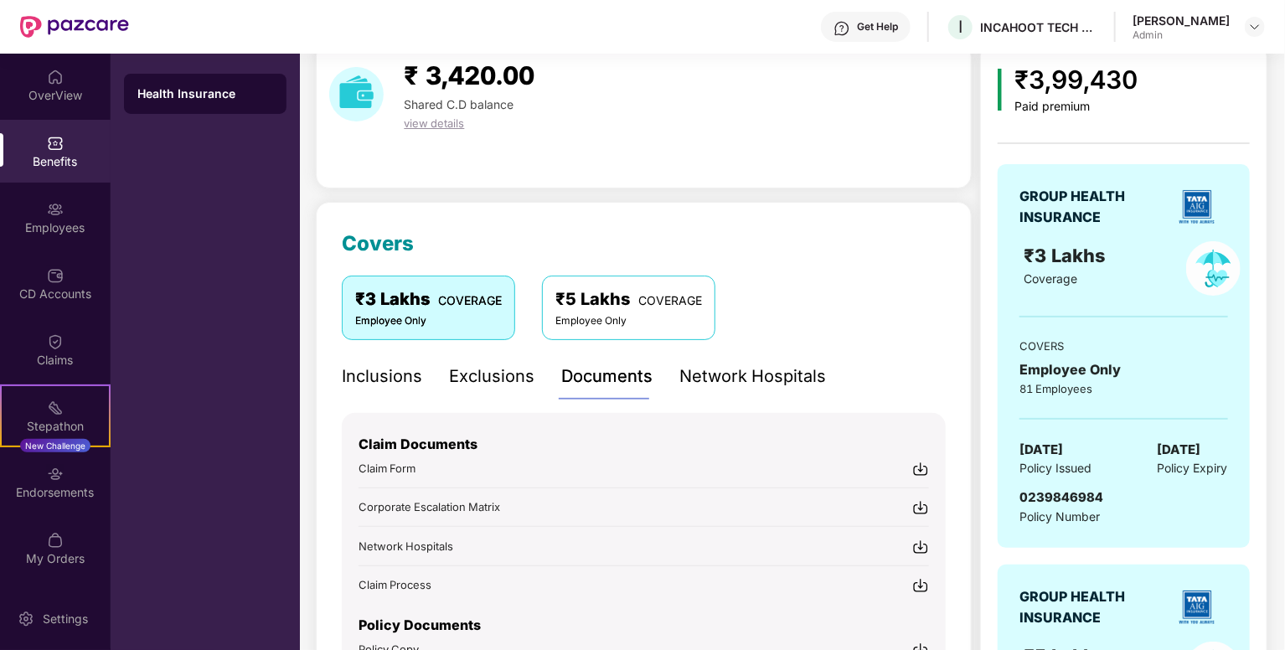
scroll to position [0, 0]
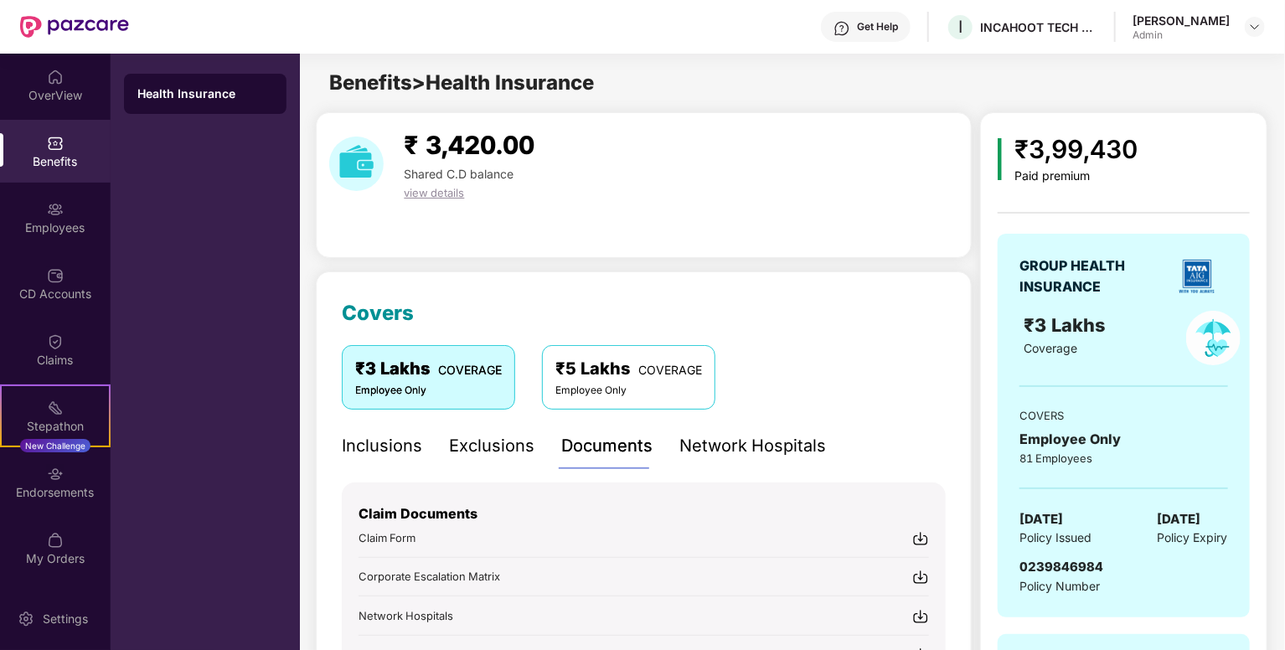
click at [446, 192] on span "view details" at bounding box center [434, 192] width 60 height 13
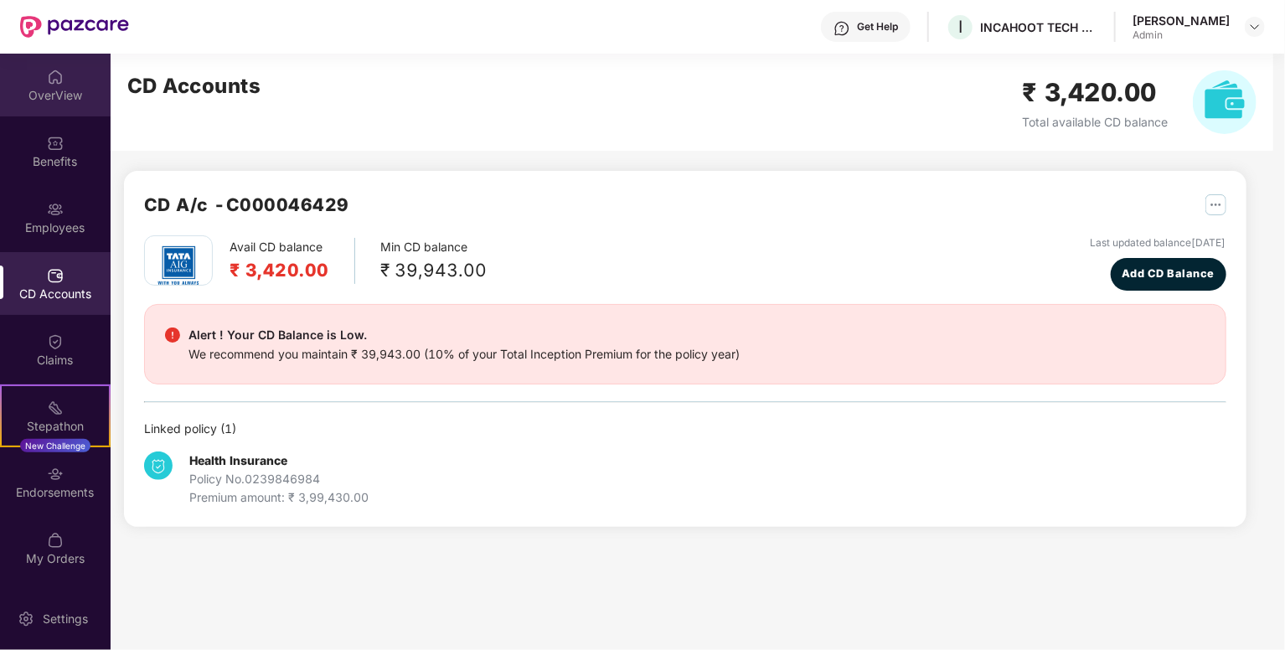
click at [47, 95] on div "OverView" at bounding box center [55, 95] width 111 height 17
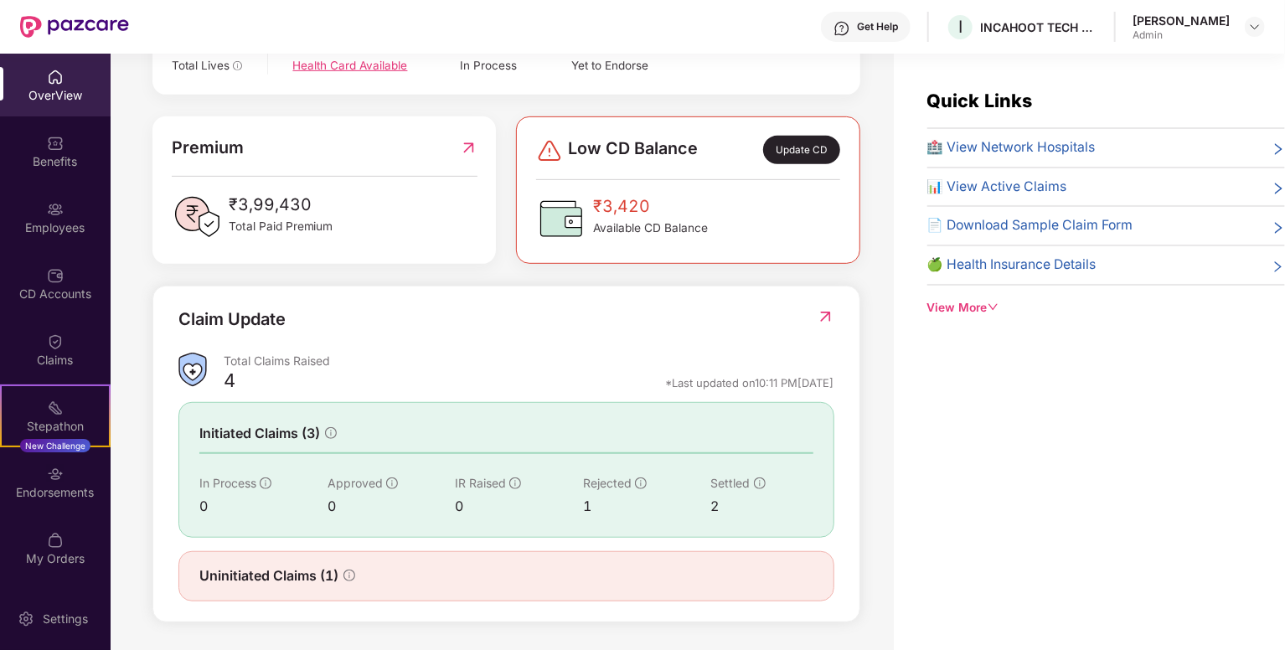
scroll to position [54, 0]
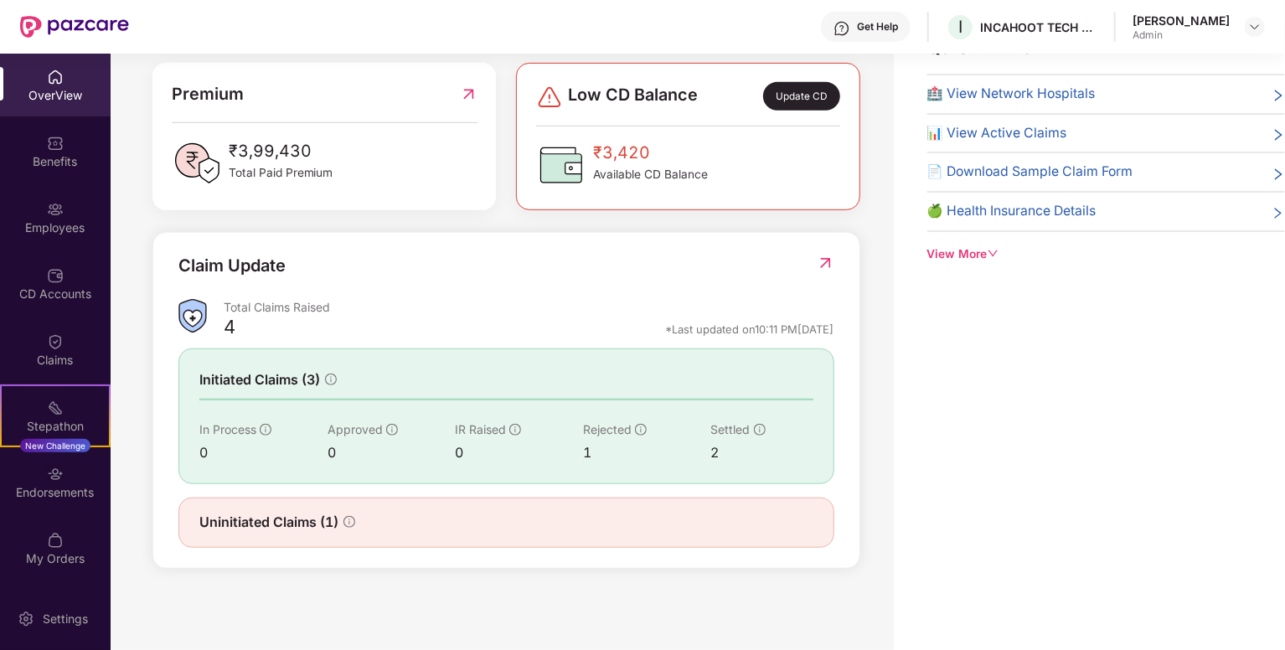
click at [350, 523] on icon "info-circle" at bounding box center [349, 522] width 2 height 6
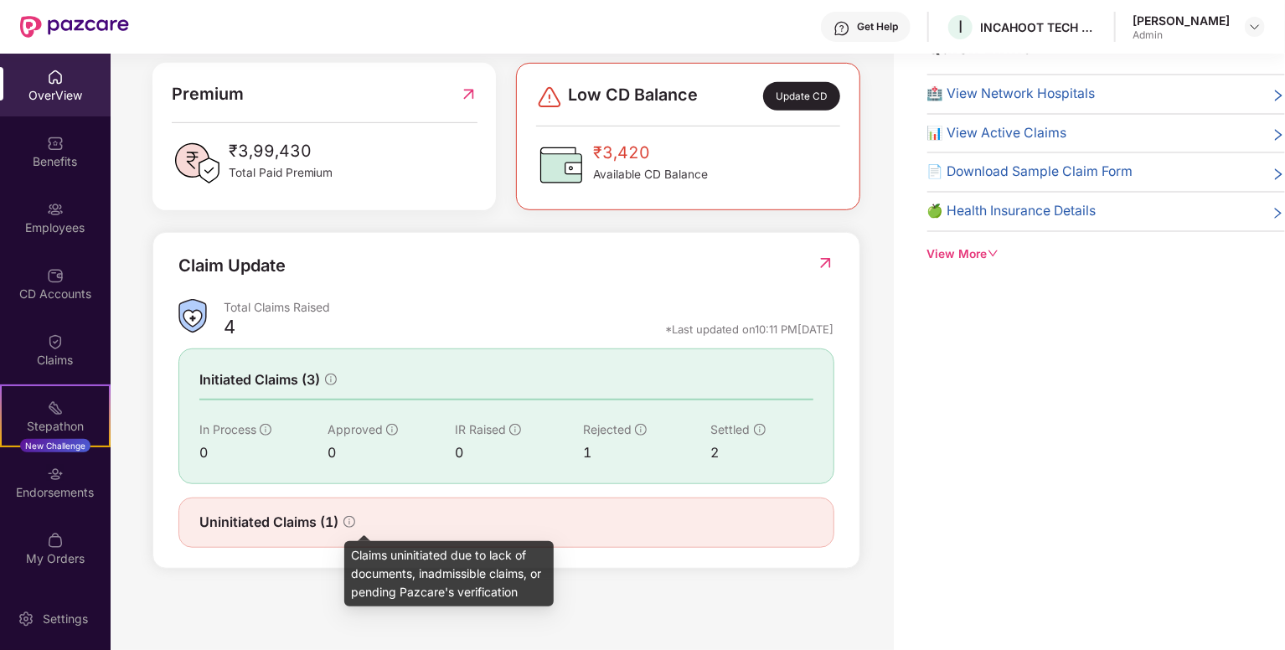
click at [237, 522] on span "Uninitiated Claims (1)" at bounding box center [268, 522] width 139 height 21
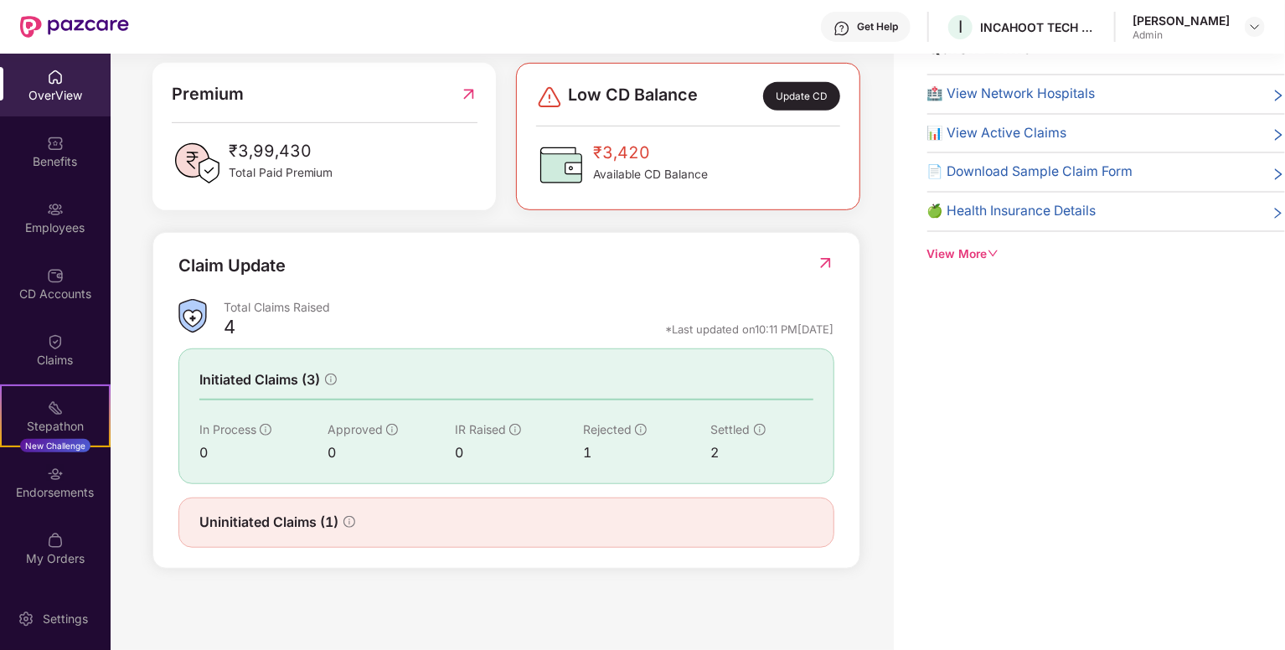
click at [817, 269] on img at bounding box center [826, 263] width 18 height 17
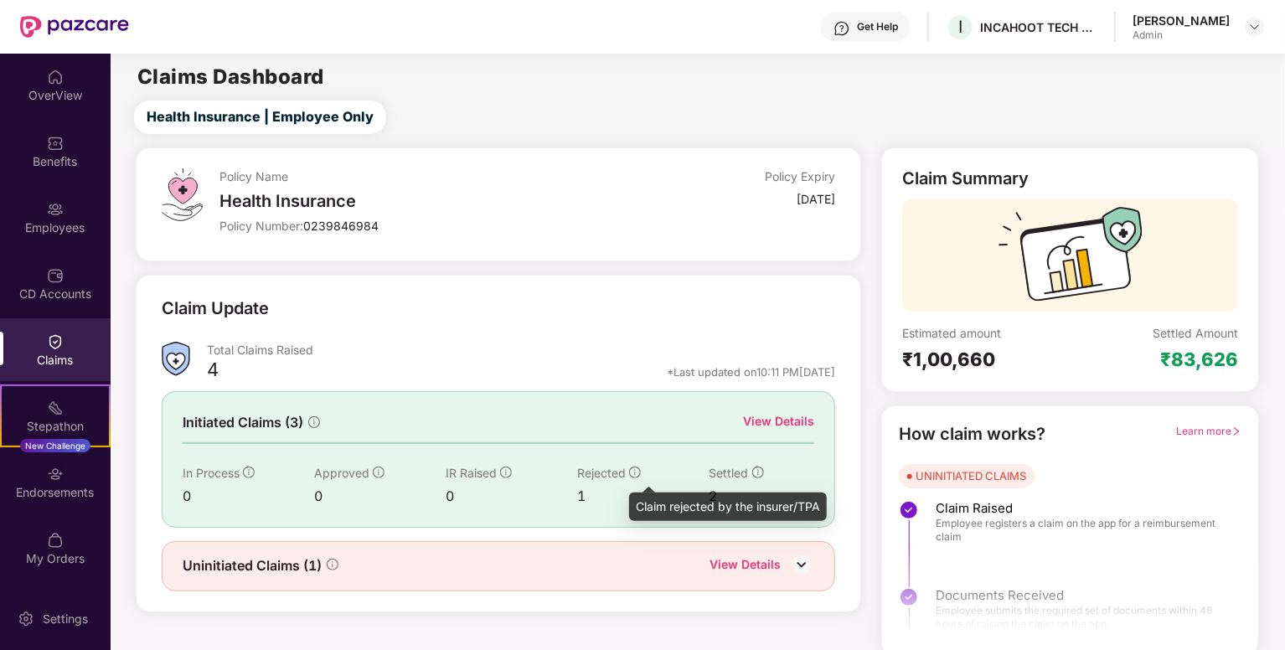
click at [633, 468] on icon "info-circle" at bounding box center [635, 472] width 12 height 12
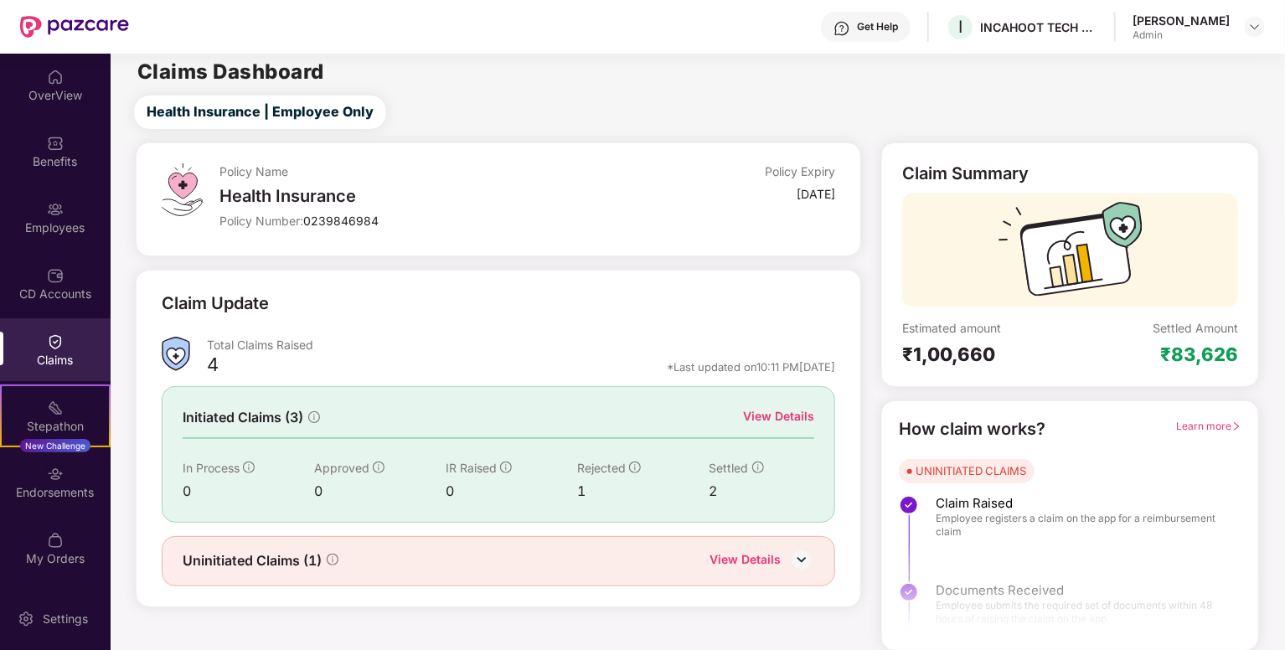
click at [806, 557] on img at bounding box center [801, 559] width 25 height 25
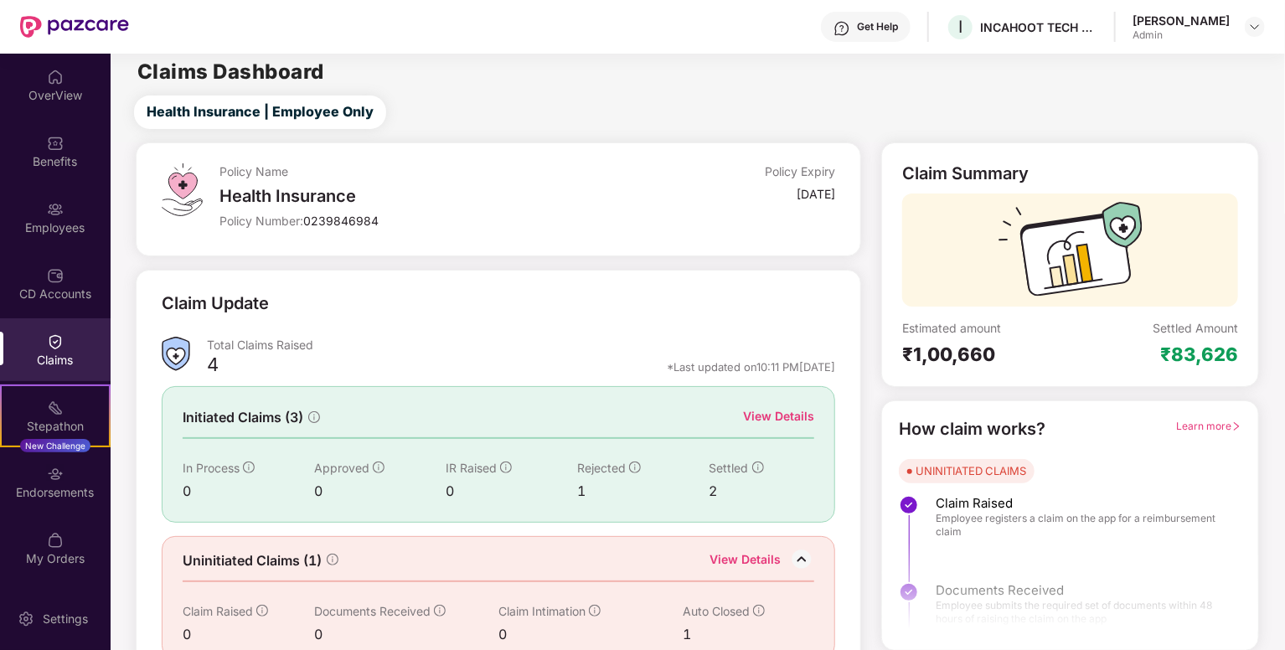
scroll to position [33, 0]
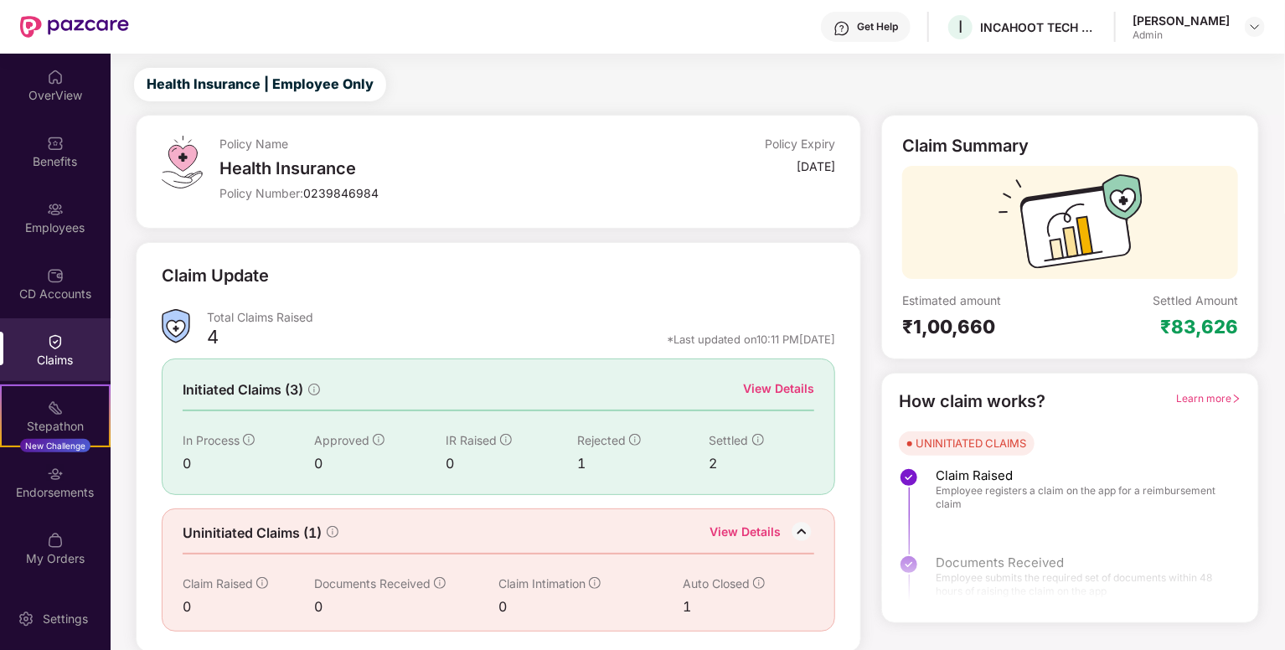
click at [698, 598] on div "1" at bounding box center [736, 606] width 106 height 21
click at [755, 580] on icon "info-circle" at bounding box center [759, 583] width 12 height 12
click at [47, 287] on div "CD Accounts" at bounding box center [55, 294] width 111 height 17
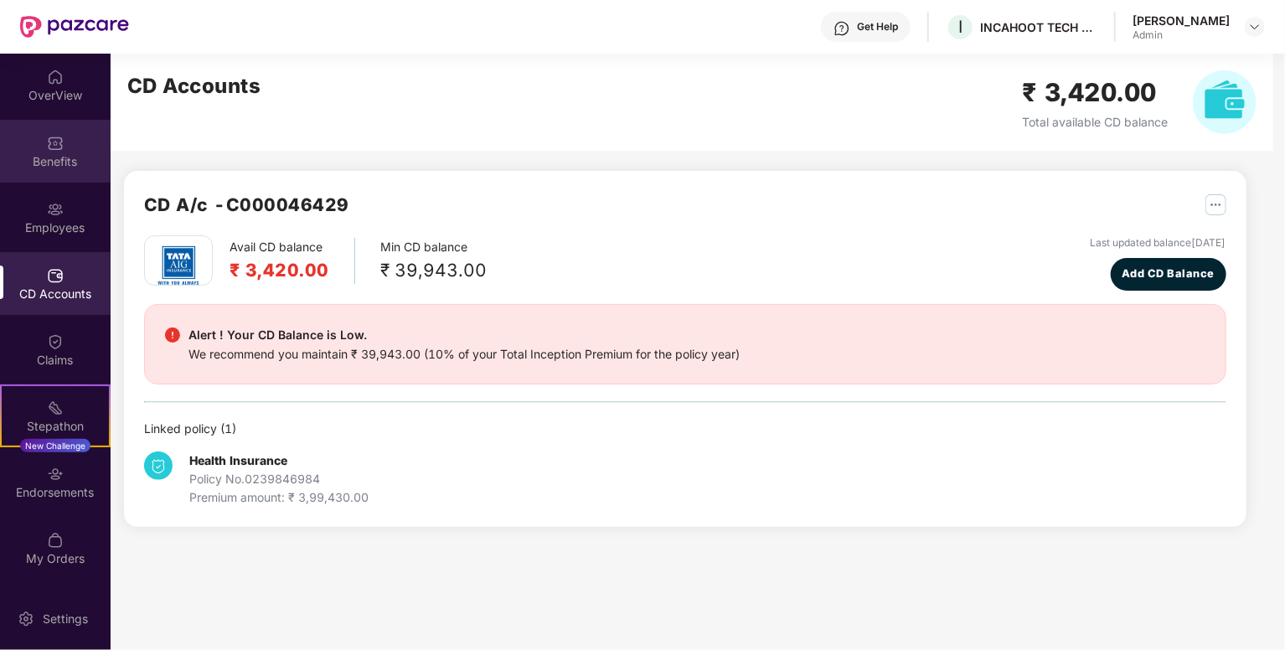
click at [80, 121] on div "Benefits" at bounding box center [55, 151] width 111 height 63
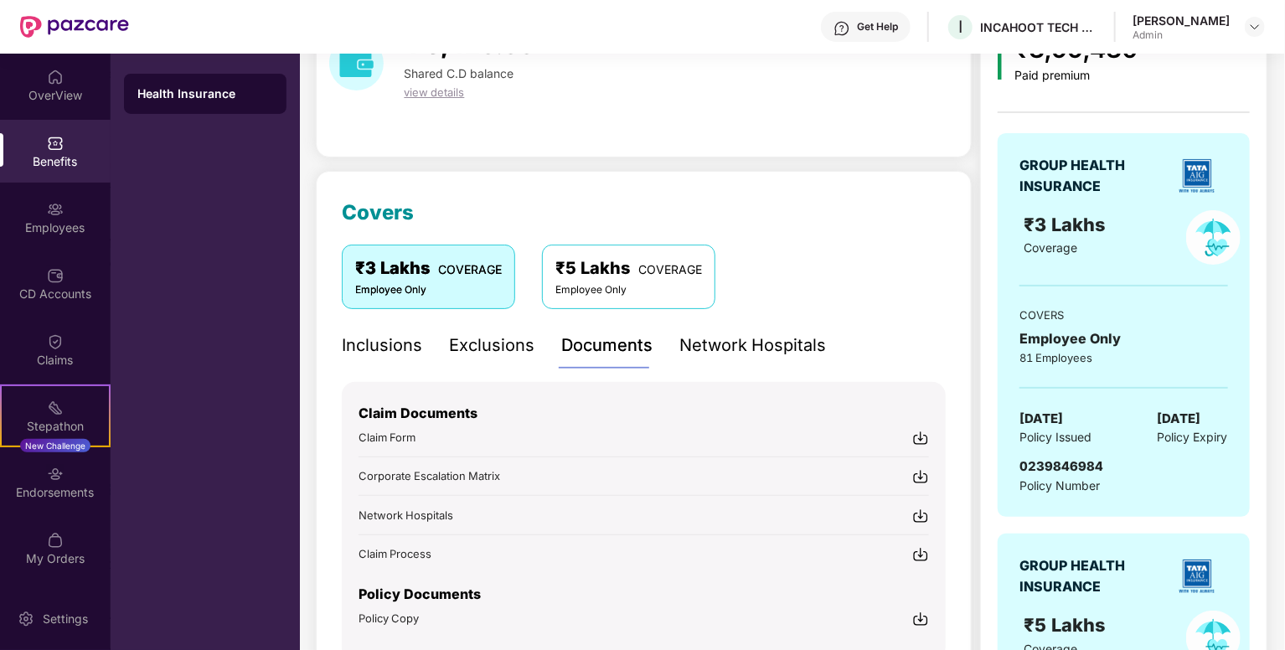
scroll to position [106, 0]
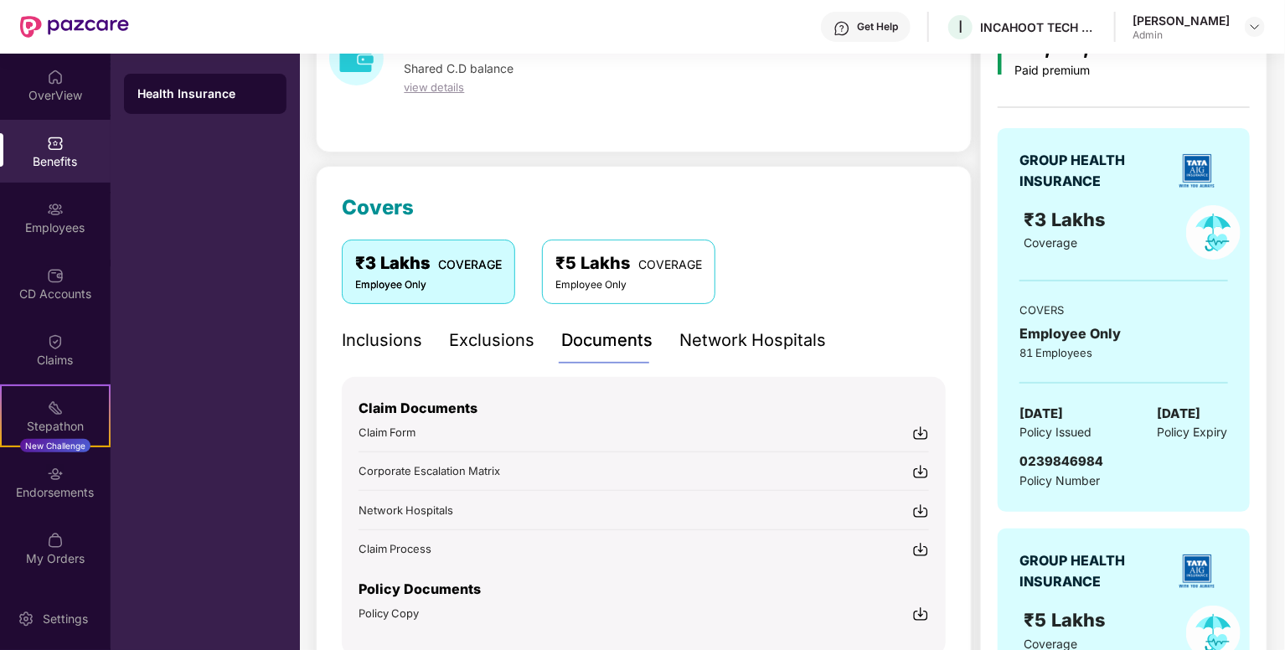
click at [922, 511] on img at bounding box center [920, 511] width 17 height 17
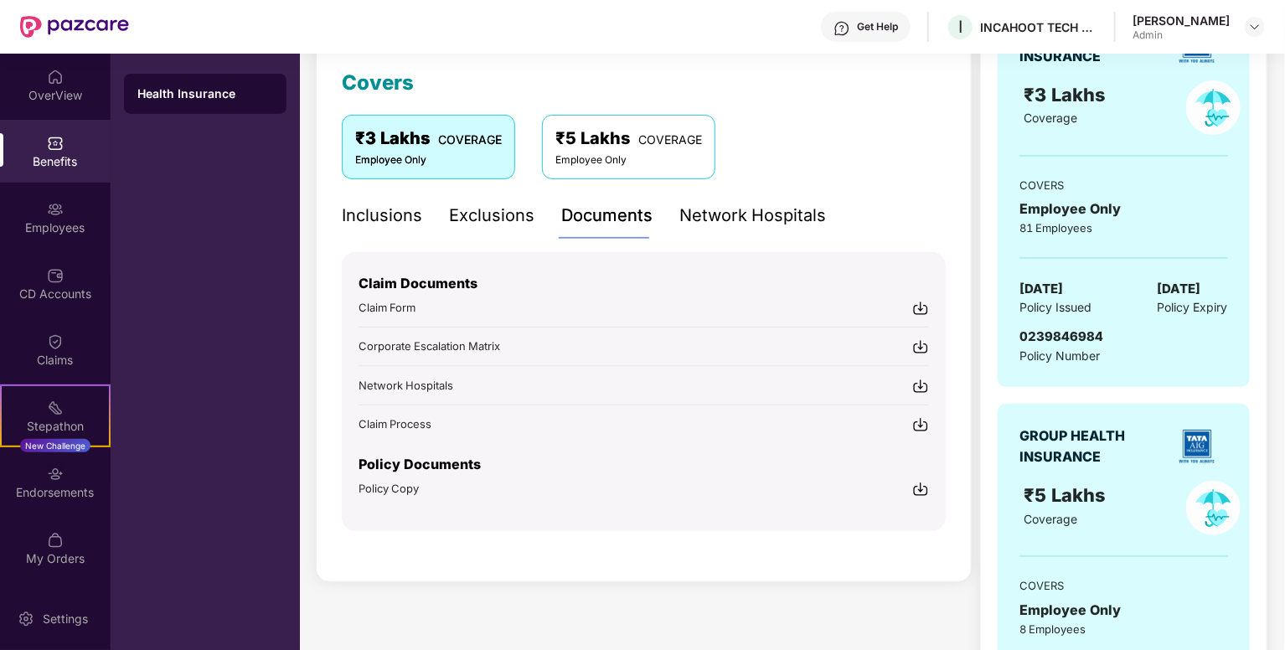
scroll to position [234, 0]
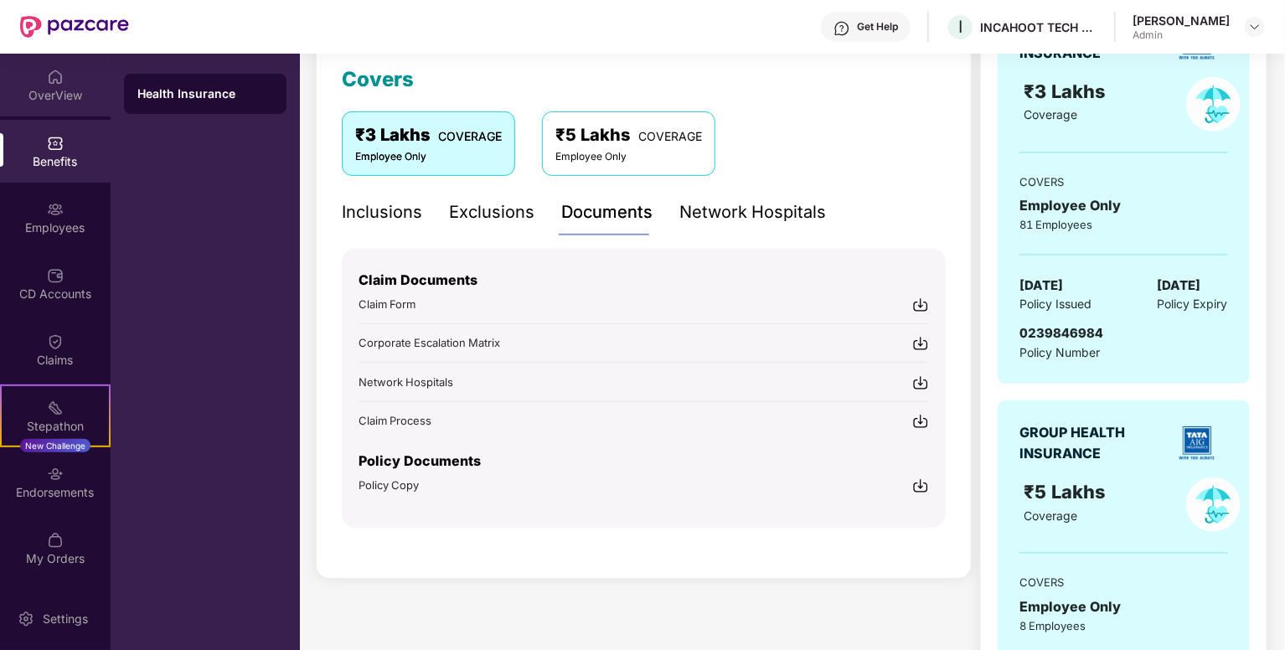
click at [50, 104] on div "OverView" at bounding box center [55, 85] width 111 height 63
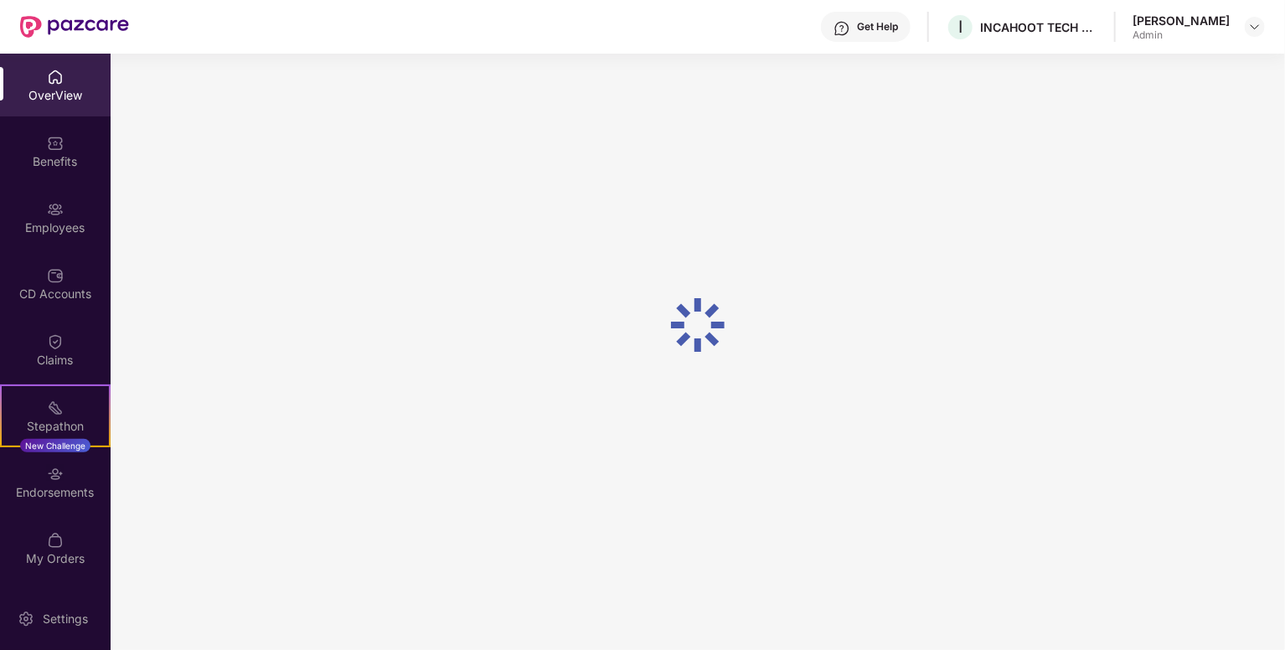
scroll to position [54, 0]
